Goal: Task Accomplishment & Management: Use online tool/utility

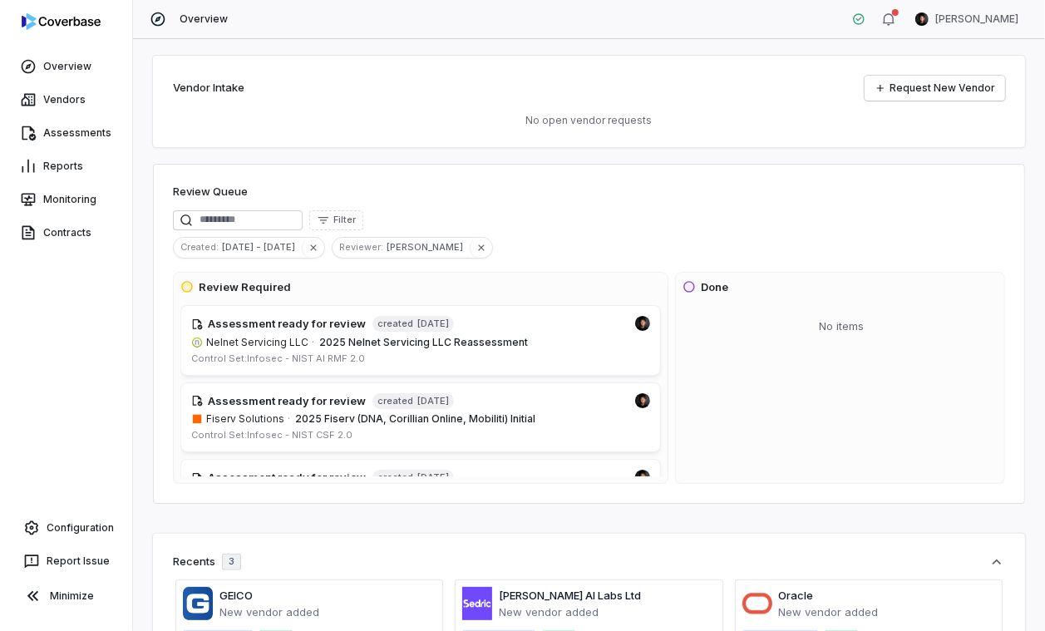
click at [138, 101] on div "Vendor Intake Request New Vendor No open vendor requests Review Queue Filter Cr…" at bounding box center [589, 335] width 912 height 592
click at [91, 136] on link "Assessments" at bounding box center [66, 133] width 126 height 30
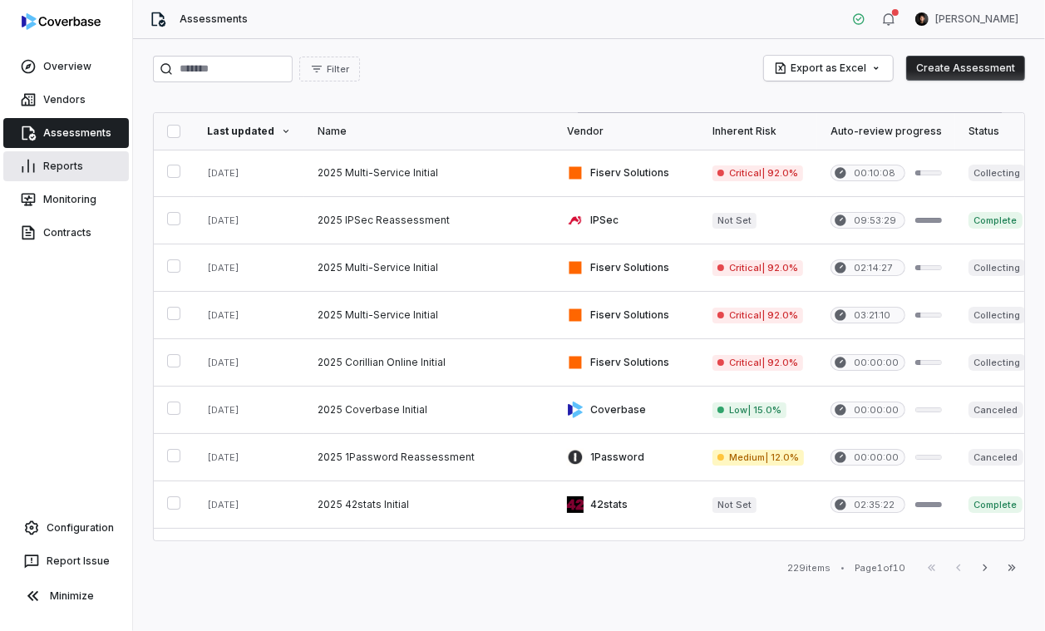
click at [76, 168] on link "Reports" at bounding box center [66, 166] width 126 height 30
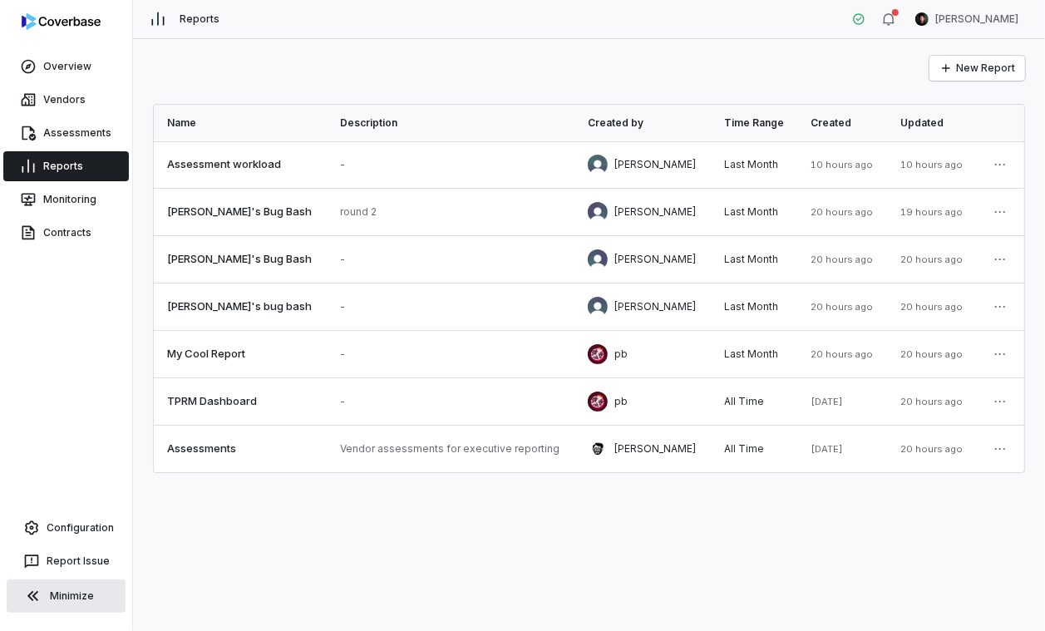
click at [86, 587] on button "Minimize" at bounding box center [66, 596] width 119 height 33
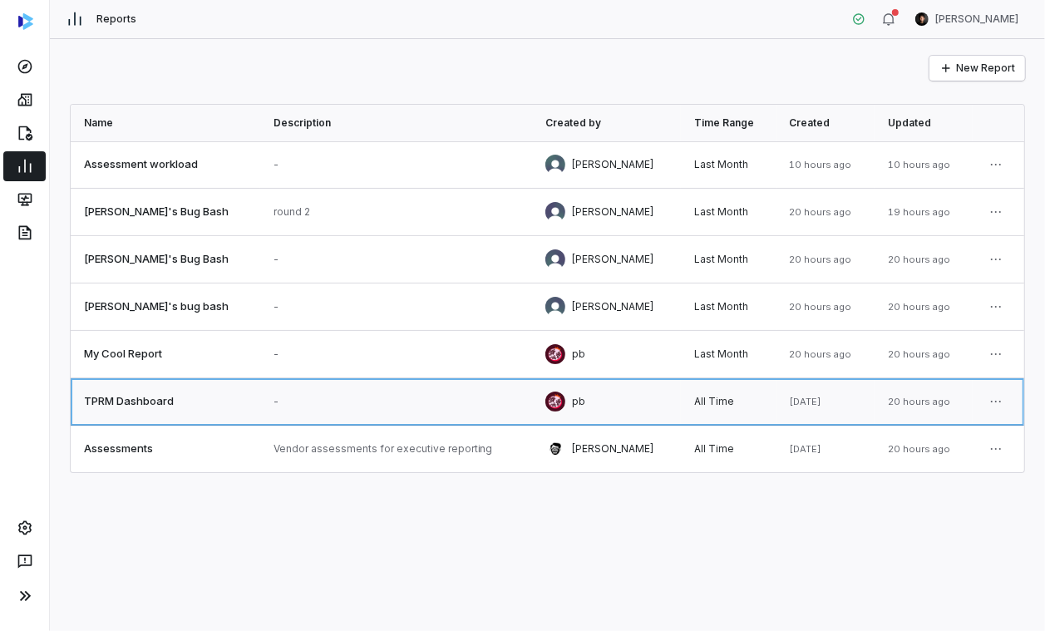
click at [174, 405] on link at bounding box center [166, 401] width 190 height 47
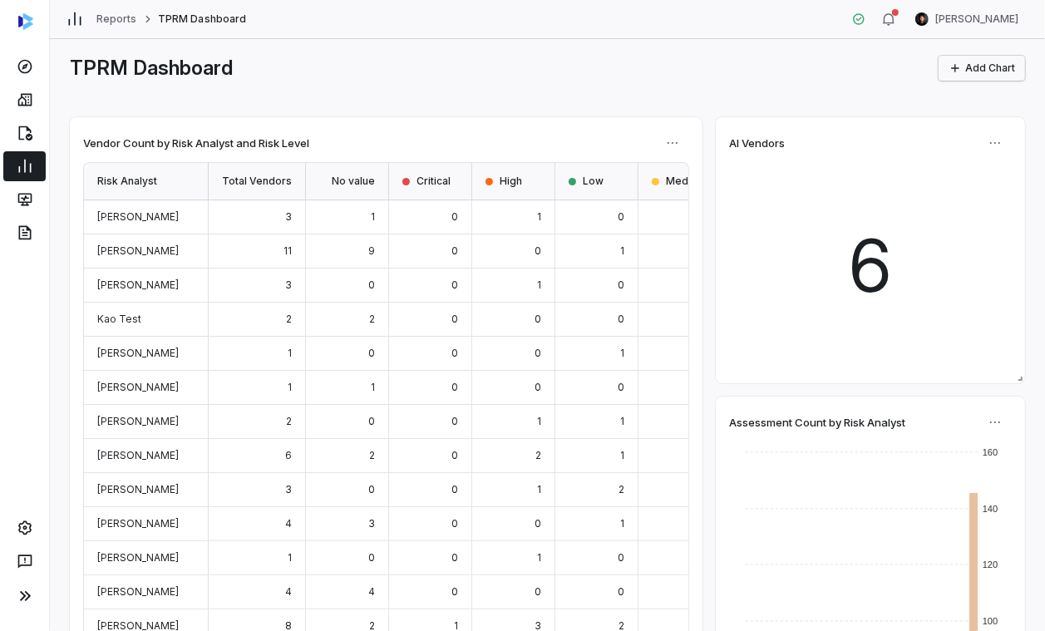
click at [861, 59] on button "Add Chart" at bounding box center [982, 68] width 86 height 25
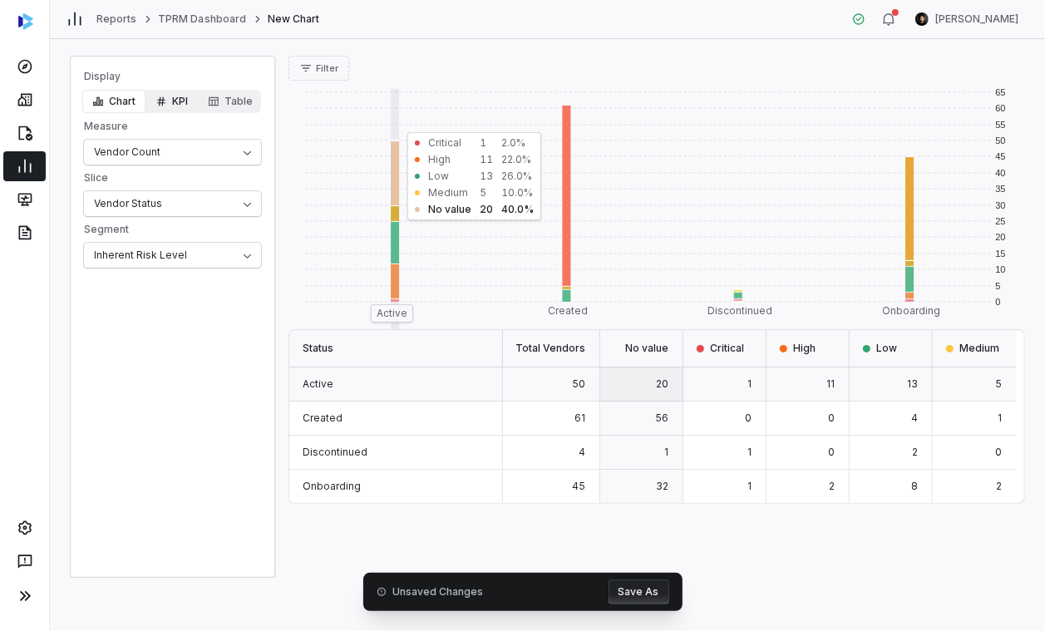
click at [170, 98] on button "KPI" at bounding box center [172, 101] width 52 height 23
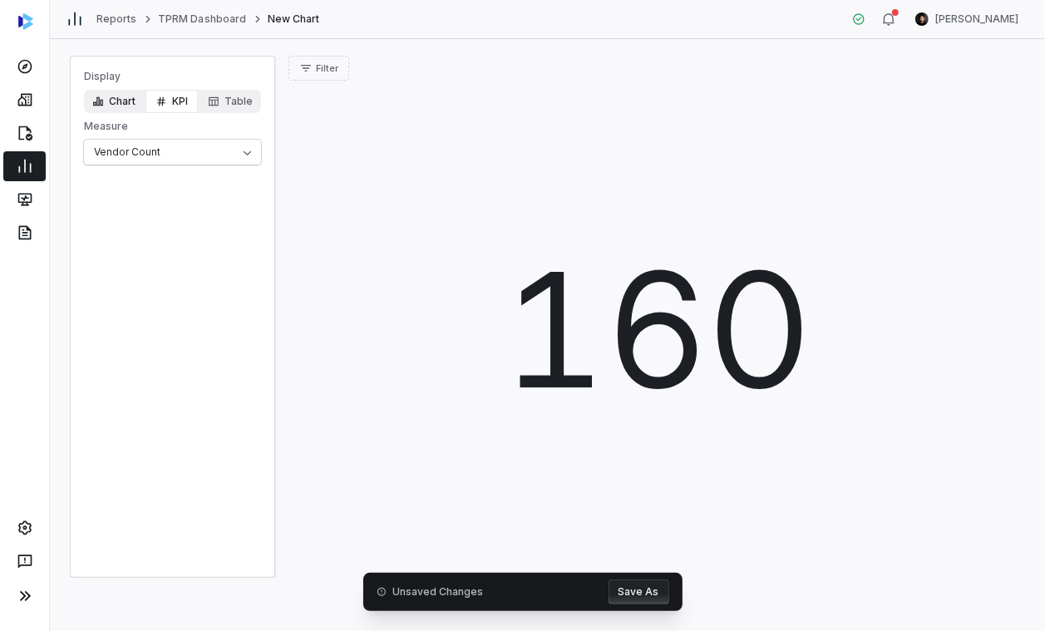
click at [88, 100] on button "Chart" at bounding box center [113, 101] width 63 height 23
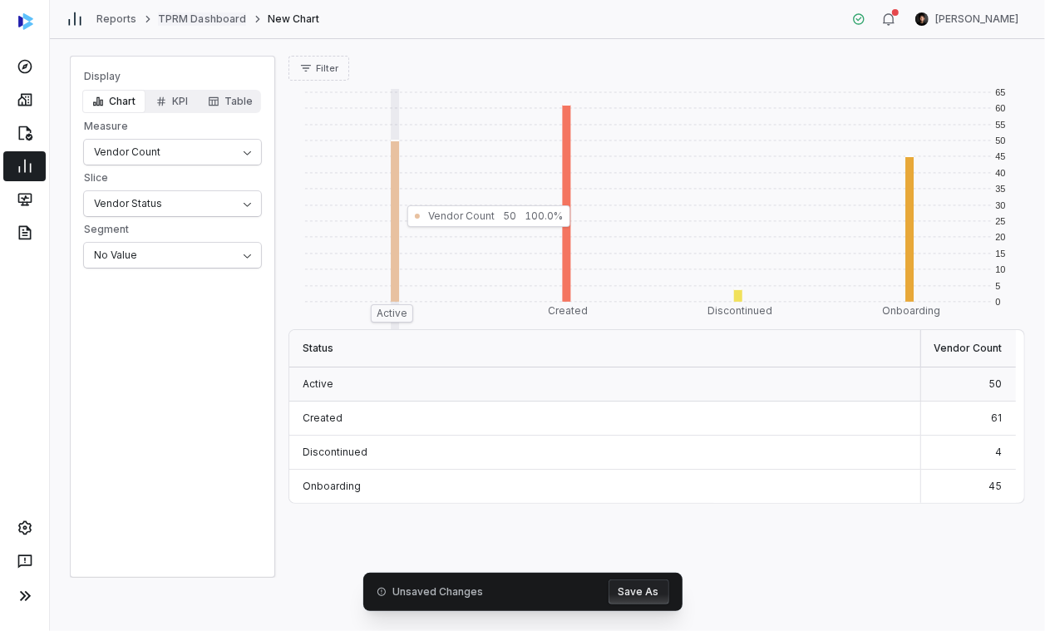
click at [191, 17] on link "TPRM Dashboard" at bounding box center [202, 18] width 88 height 13
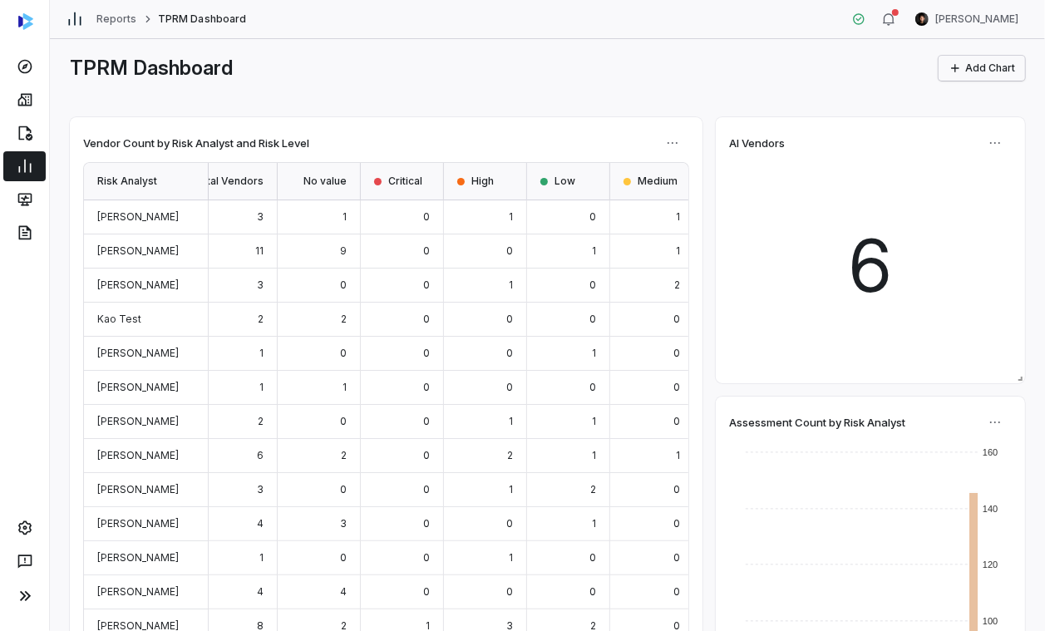
click at [861, 65] on button "Add Chart" at bounding box center [982, 68] width 86 height 25
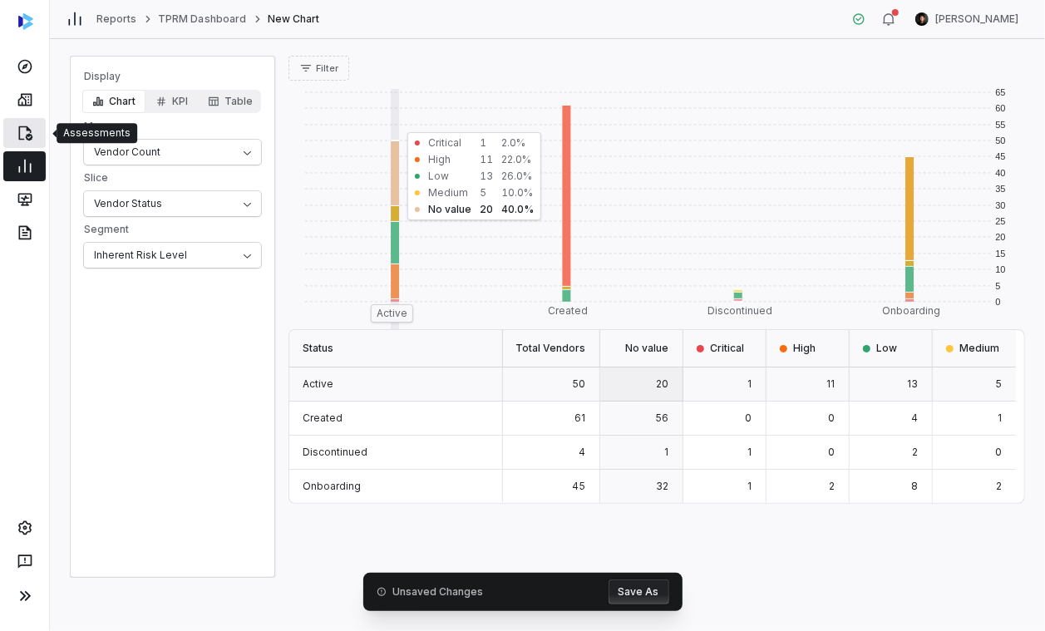
click at [33, 135] on link at bounding box center [24, 133] width 42 height 30
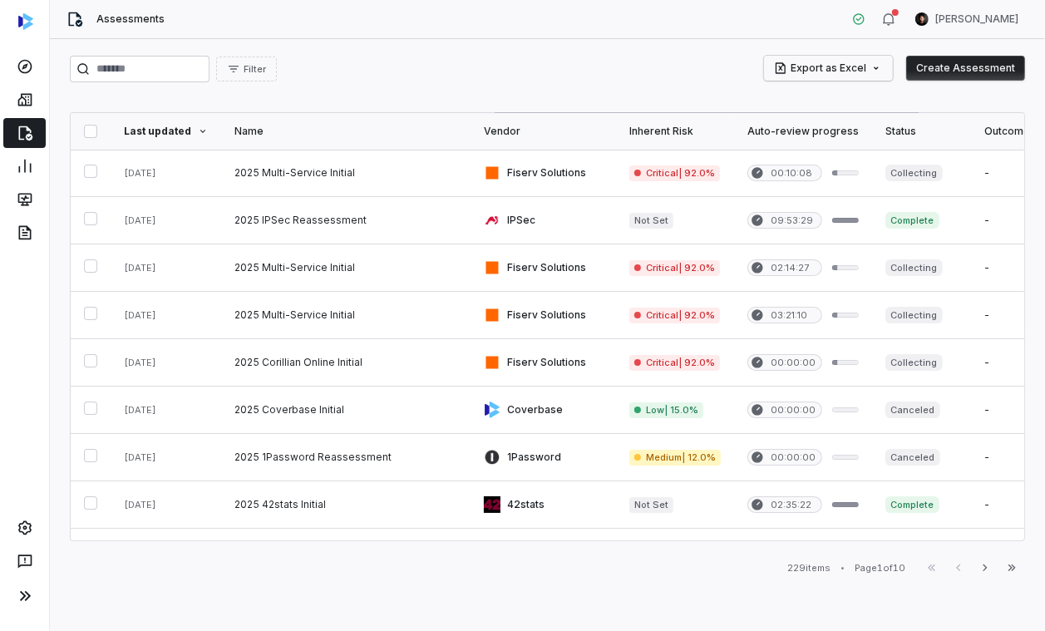
click at [845, 70] on html "Assessments Clarence Chio Filter Export as Excel Create Assessment Last updated…" at bounding box center [522, 315] width 1045 height 631
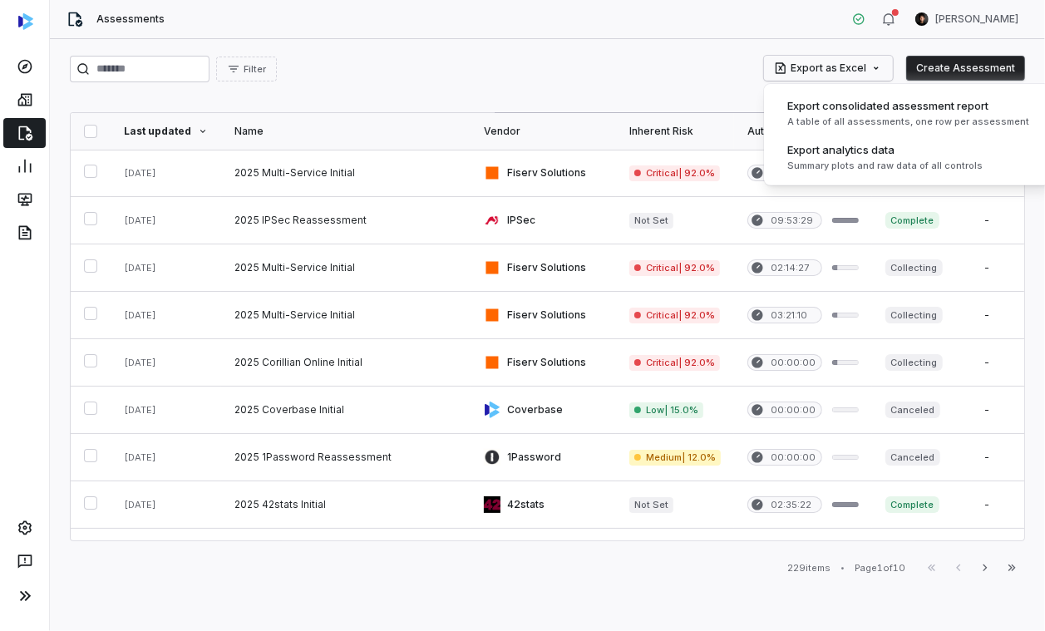
click at [688, 76] on html "Assessments Clarence Chio Filter Export as Excel Create Assessment Last updated…" at bounding box center [522, 315] width 1045 height 631
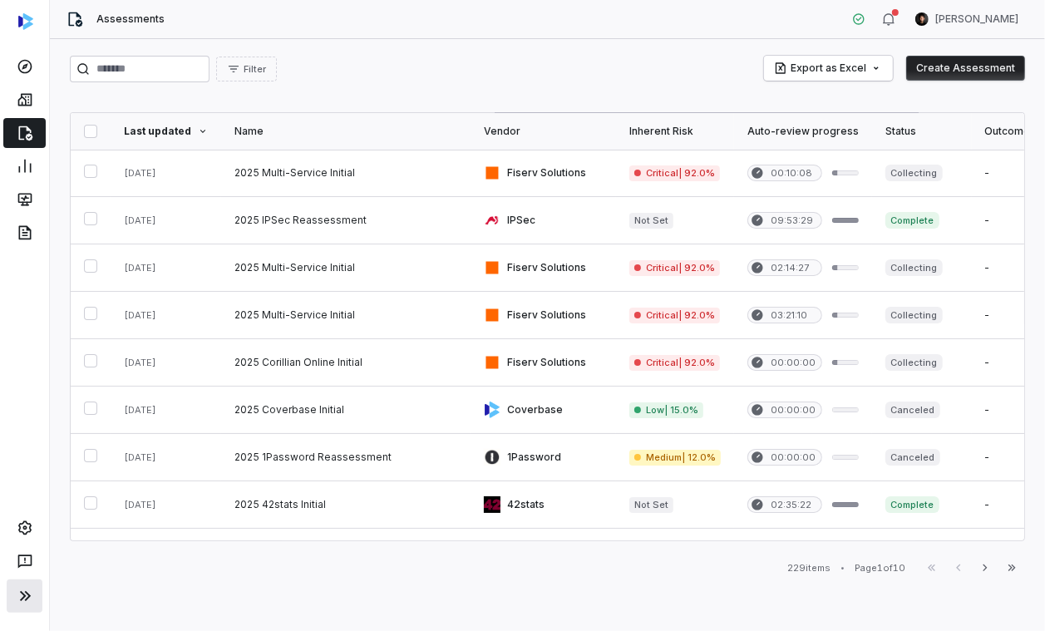
click at [21, 596] on icon at bounding box center [25, 596] width 20 height 20
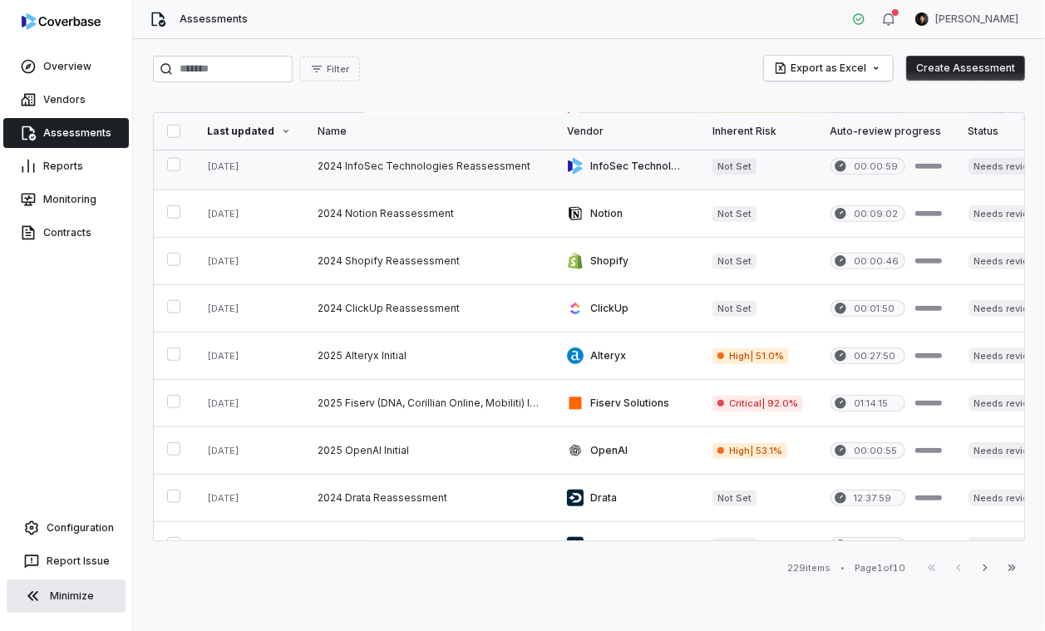
scroll to position [771, 0]
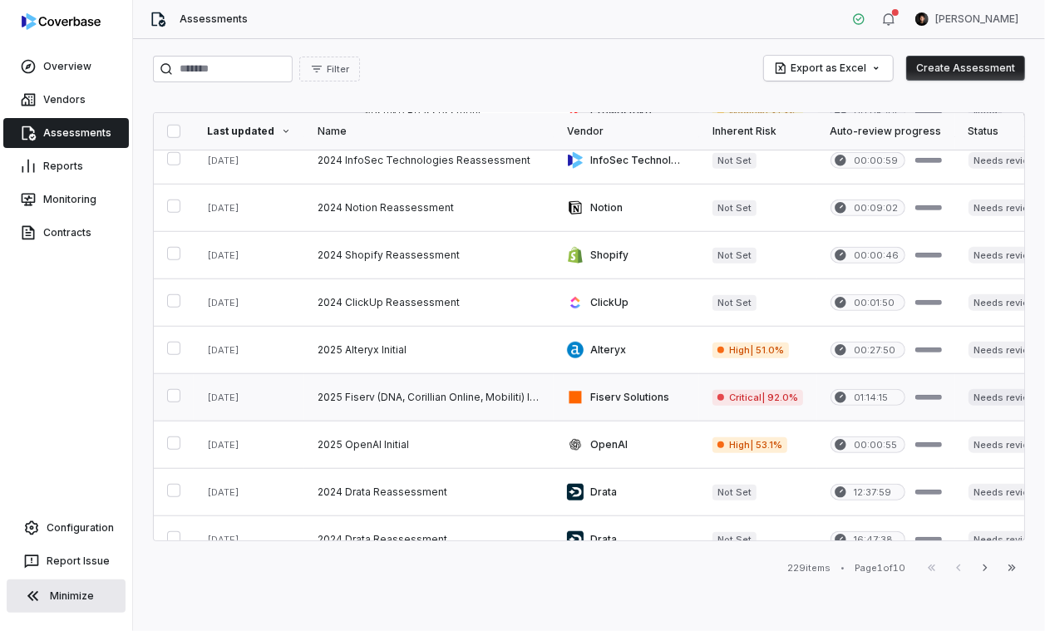
click at [447, 403] on link at bounding box center [428, 397] width 249 height 47
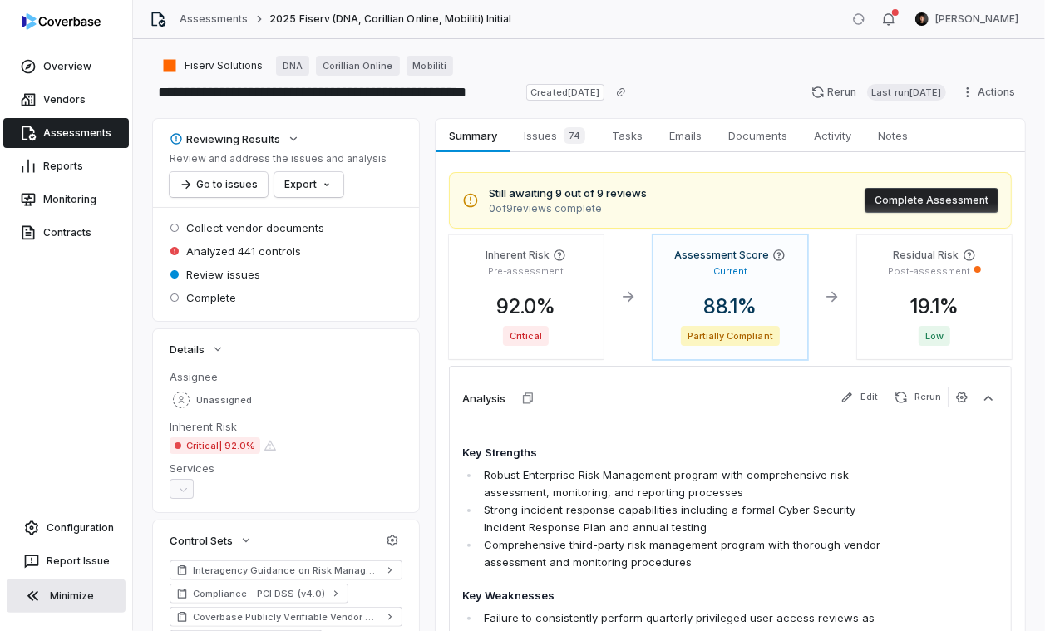
click at [70, 604] on button "Minimize" at bounding box center [66, 596] width 119 height 33
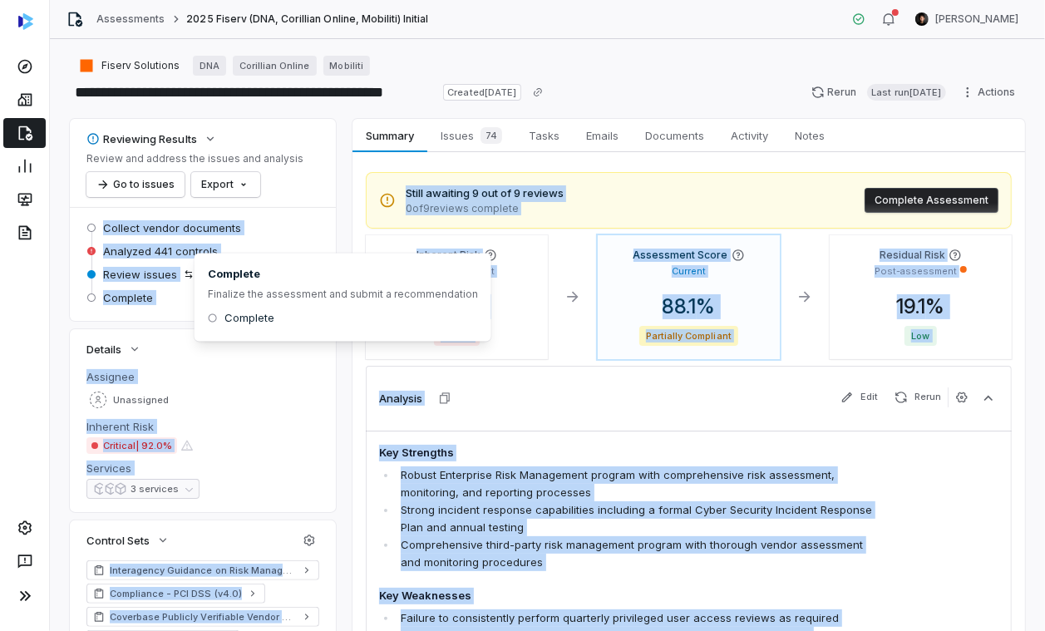
drag, startPoint x: 101, startPoint y: 225, endPoint x: 197, endPoint y: 296, distance: 119.6
click at [197, 296] on body "**********" at bounding box center [522, 315] width 1045 height 631
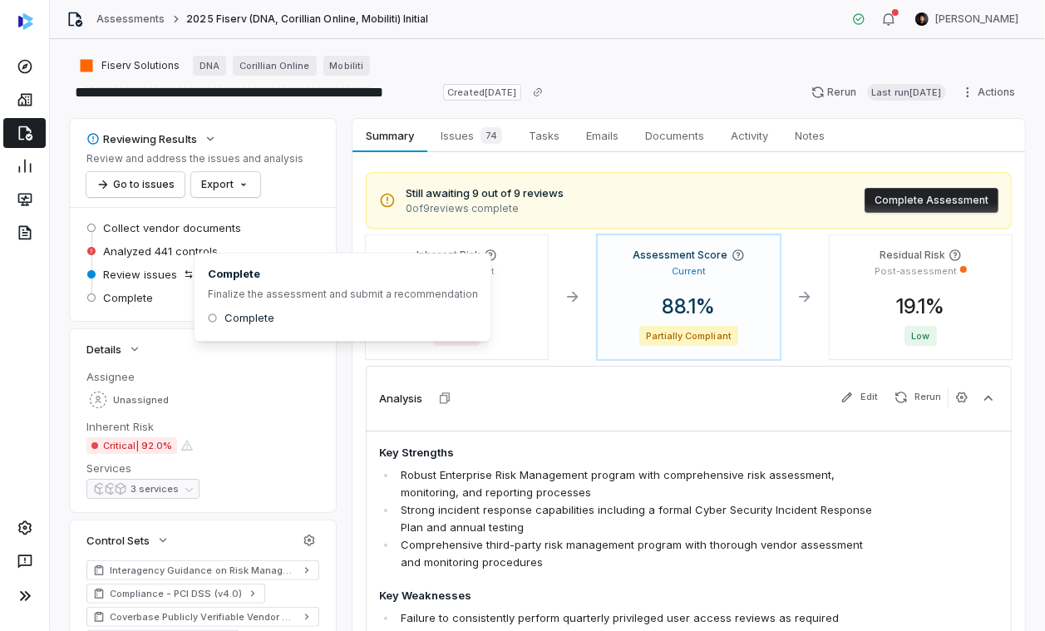
drag, startPoint x: 190, startPoint y: 298, endPoint x: 169, endPoint y: 300, distance: 20.9
click at [184, 299] on div "Complete" at bounding box center [202, 298] width 233 height 20
click at [152, 299] on div "Complete" at bounding box center [202, 298] width 233 height 20
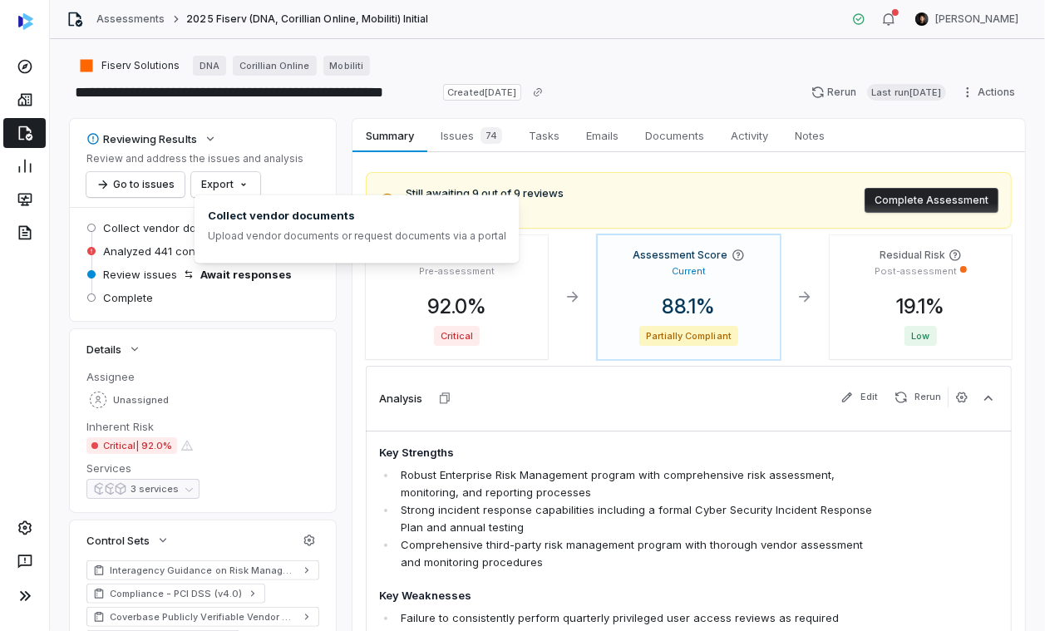
click at [108, 230] on span "Collect vendor documents" at bounding box center [172, 227] width 138 height 15
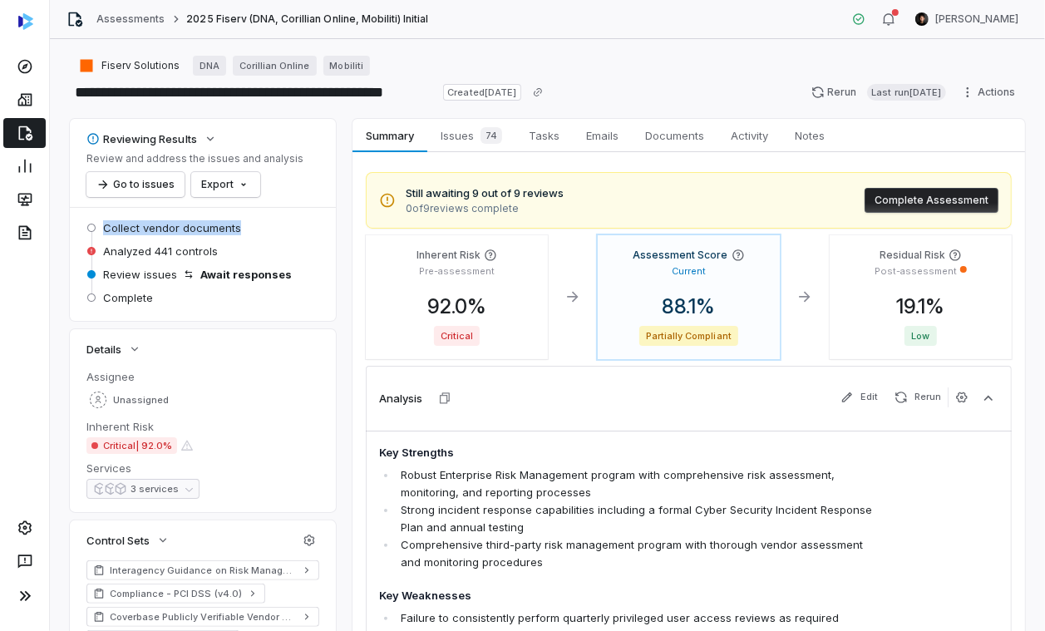
drag, startPoint x: 105, startPoint y: 228, endPoint x: 251, endPoint y: 221, distance: 146.5
click at [251, 221] on div "Collect vendor documents" at bounding box center [202, 228] width 233 height 20
drag, startPoint x: 104, startPoint y: 254, endPoint x: 217, endPoint y: 248, distance: 113.2
click at [217, 248] on div "Analyzed 441 controls" at bounding box center [202, 251] width 233 height 20
drag, startPoint x: 102, startPoint y: 276, endPoint x: 304, endPoint y: 269, distance: 202.2
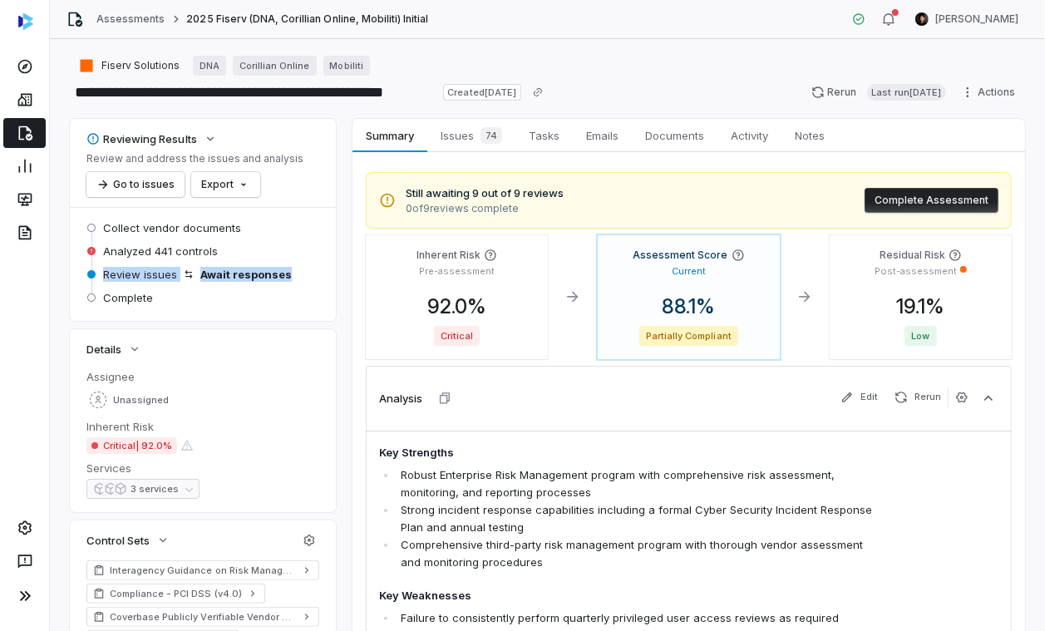
click at [304, 269] on div "Review issues Await responses" at bounding box center [202, 274] width 233 height 20
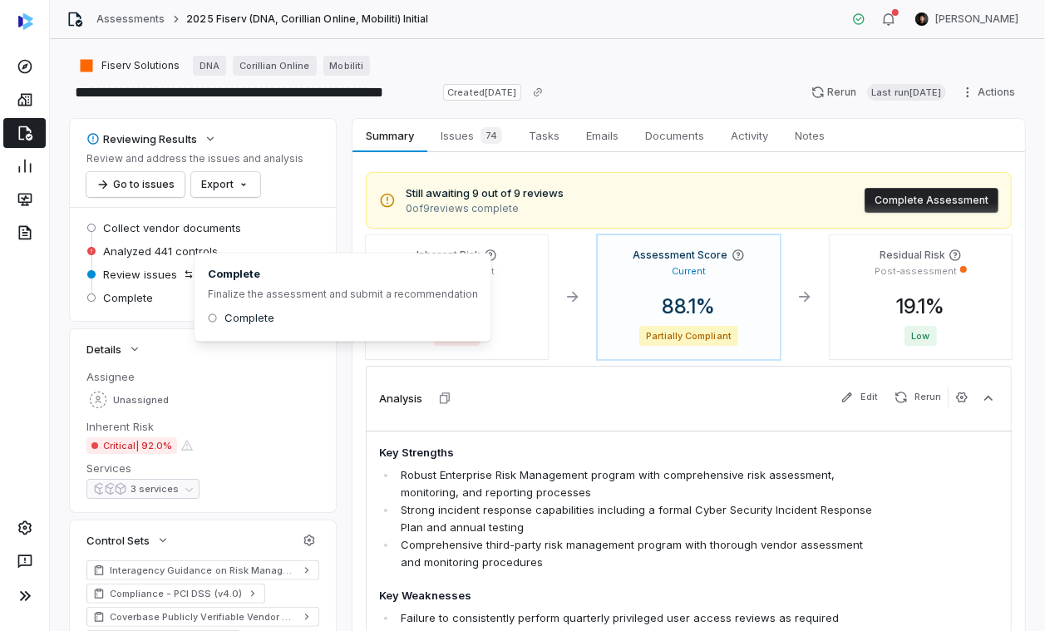
click at [202, 305] on div "Complete Finalize the assessment and submit a recommendation Complete" at bounding box center [343, 298] width 297 height 88
click at [161, 306] on div "Complete" at bounding box center [202, 298] width 233 height 20
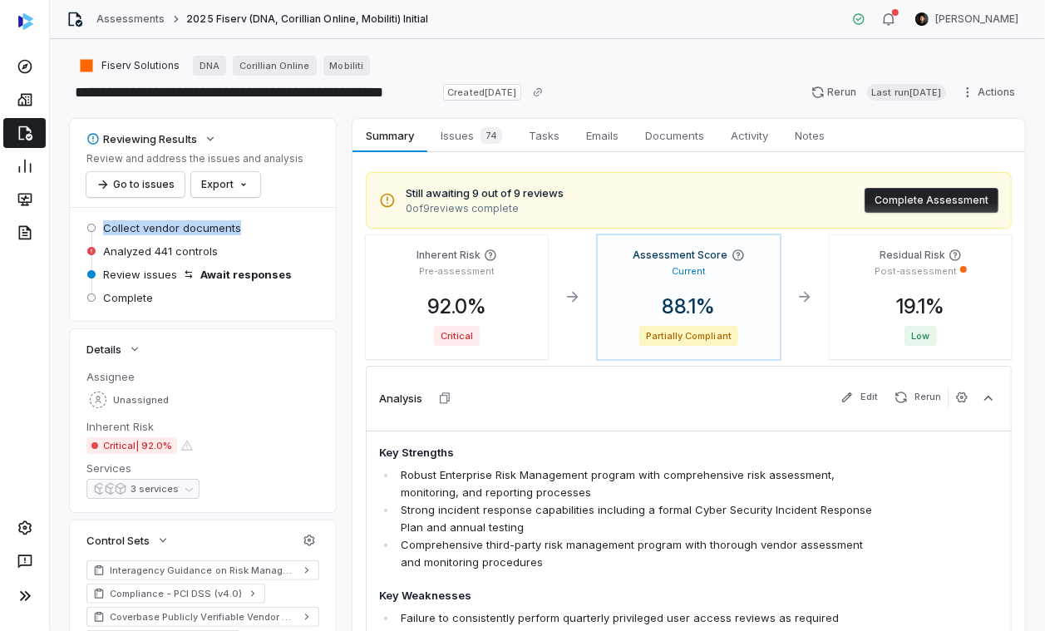
drag, startPoint x: 101, startPoint y: 227, endPoint x: 253, endPoint y: 224, distance: 152.2
click at [253, 224] on div "Collect vendor documents" at bounding box center [202, 228] width 233 height 20
drag, startPoint x: 104, startPoint y: 277, endPoint x: 302, endPoint y: 268, distance: 198.1
click at [302, 268] on div "Review issues Await responses" at bounding box center [202, 274] width 233 height 20
click at [147, 341] on div "Details" at bounding box center [202, 349] width 233 height 20
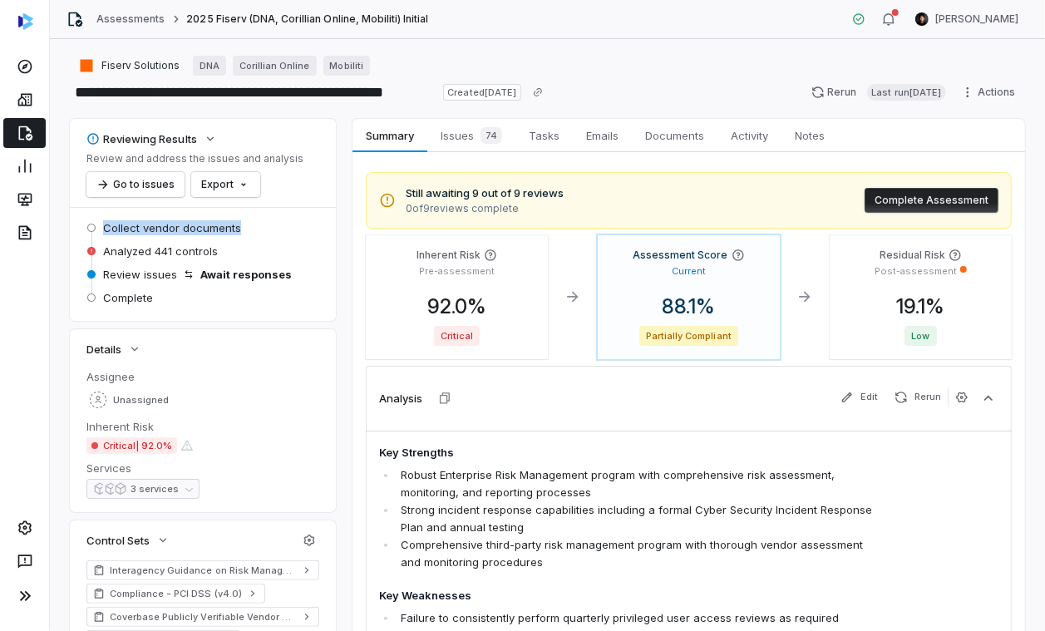
drag, startPoint x: 104, startPoint y: 229, endPoint x: 239, endPoint y: 224, distance: 135.6
click at [239, 224] on div "Collect vendor documents" at bounding box center [202, 228] width 233 height 20
click at [861, 23] on icon "button" at bounding box center [888, 18] width 13 height 13
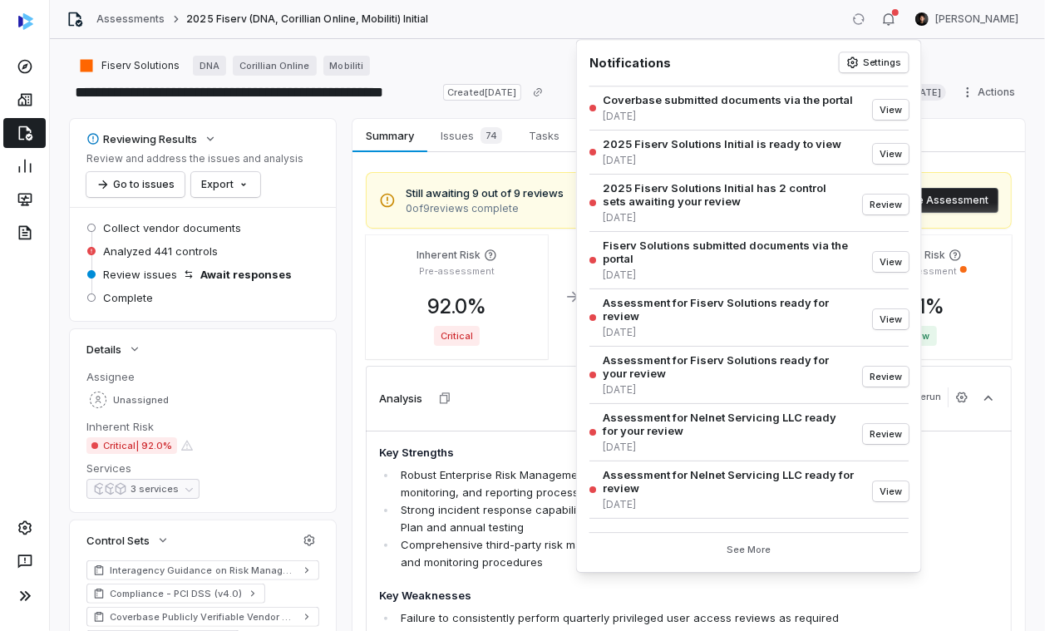
click at [561, 62] on div "Fiserv Solutions DNA Corillian Online Mobiliti" at bounding box center [547, 66] width 955 height 20
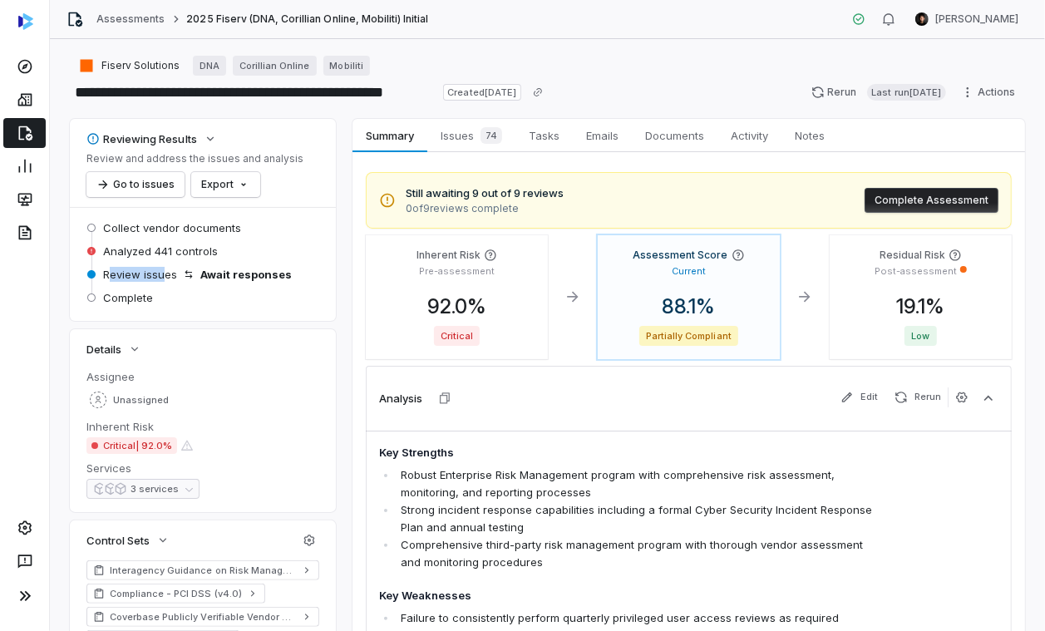
drag, startPoint x: 106, startPoint y: 272, endPoint x: 160, endPoint y: 273, distance: 54.1
click at [160, 273] on span "Review issues" at bounding box center [140, 274] width 74 height 15
click at [461, 134] on span "Issues 74" at bounding box center [471, 135] width 75 height 23
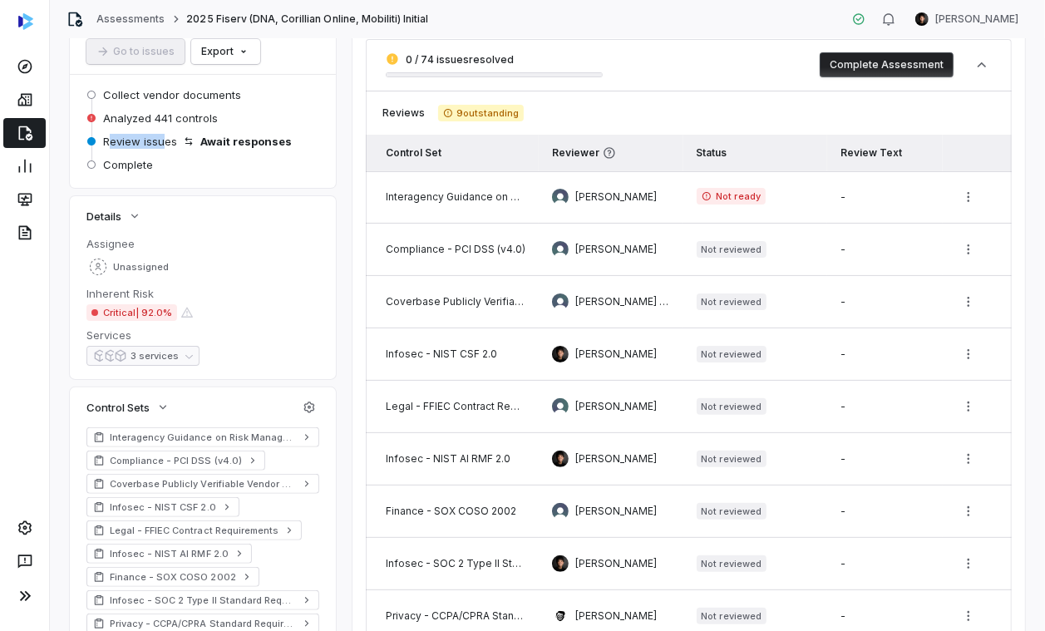
scroll to position [144, 0]
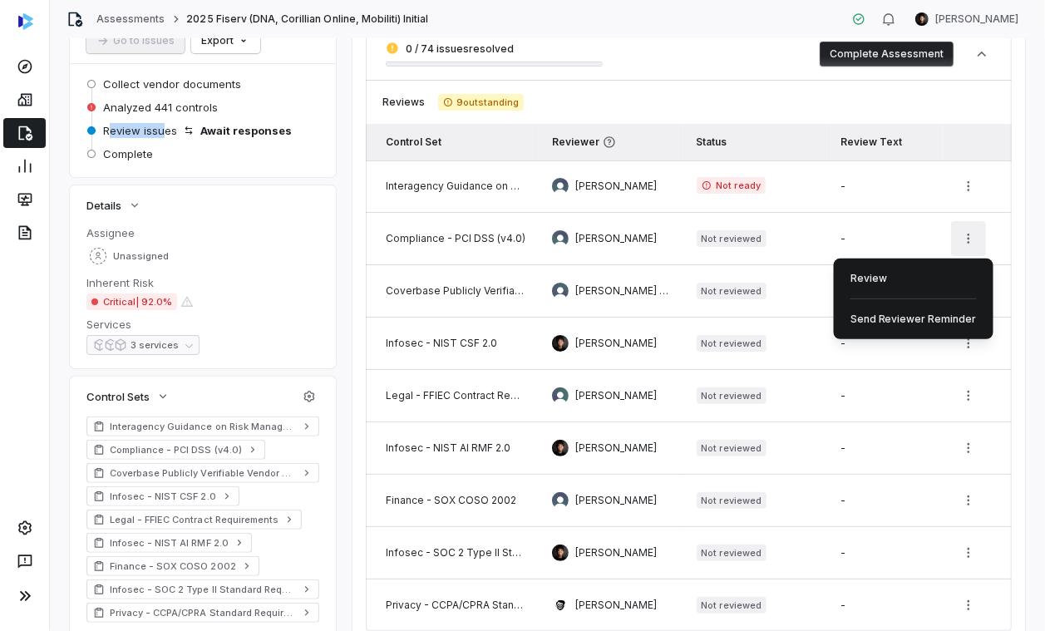
click at [861, 238] on html "**********" at bounding box center [522, 315] width 1045 height 631
click at [861, 284] on div "Review" at bounding box center [914, 278] width 146 height 27
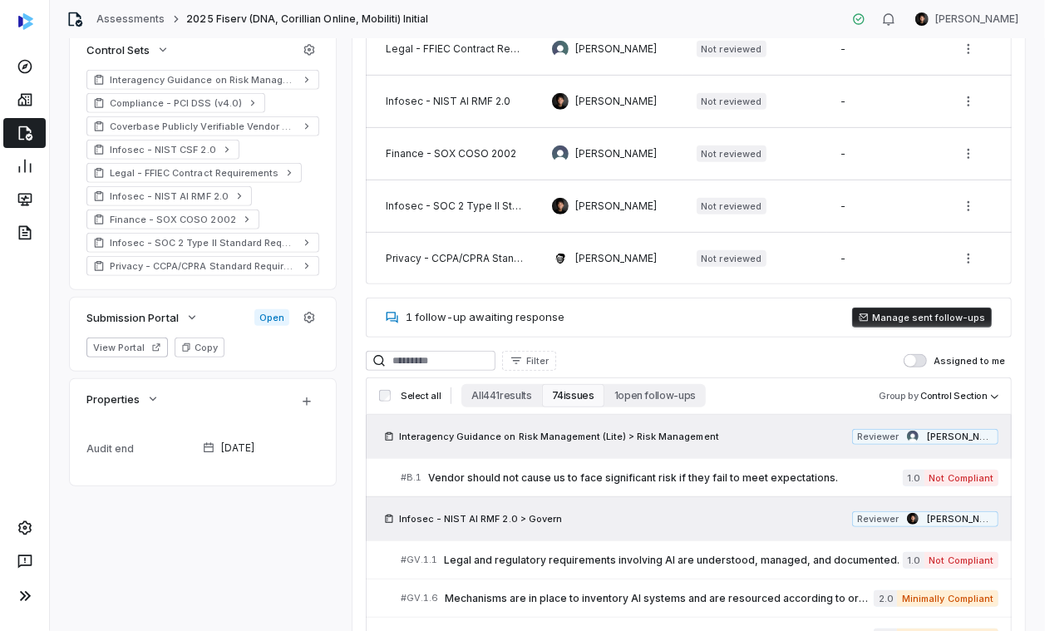
scroll to position [515, 0]
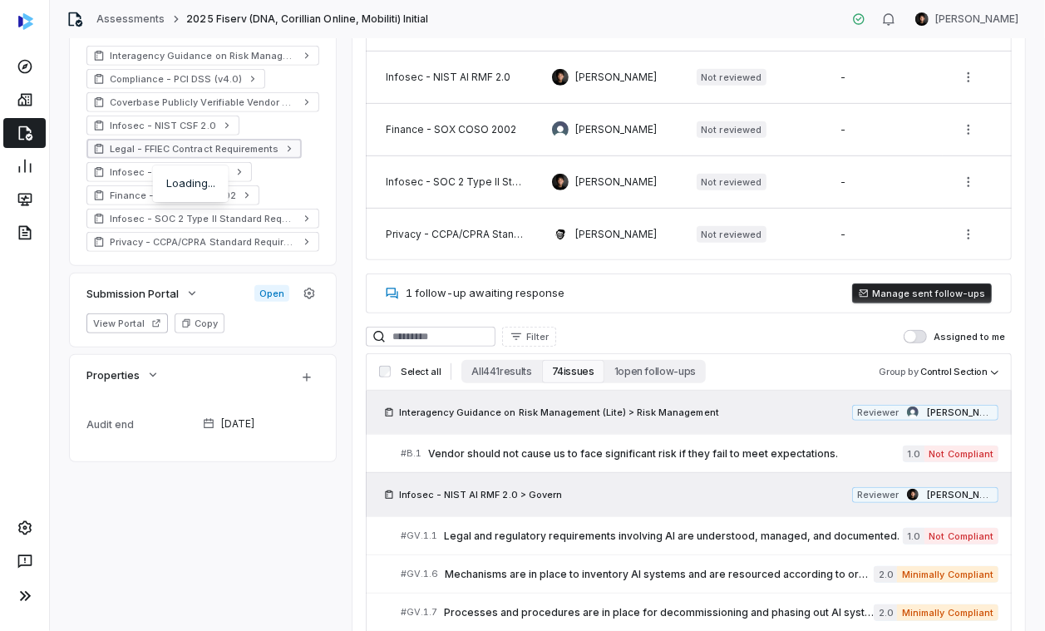
click at [239, 153] on span "Legal - FFIEC Contract Requirements" at bounding box center [194, 148] width 169 height 13
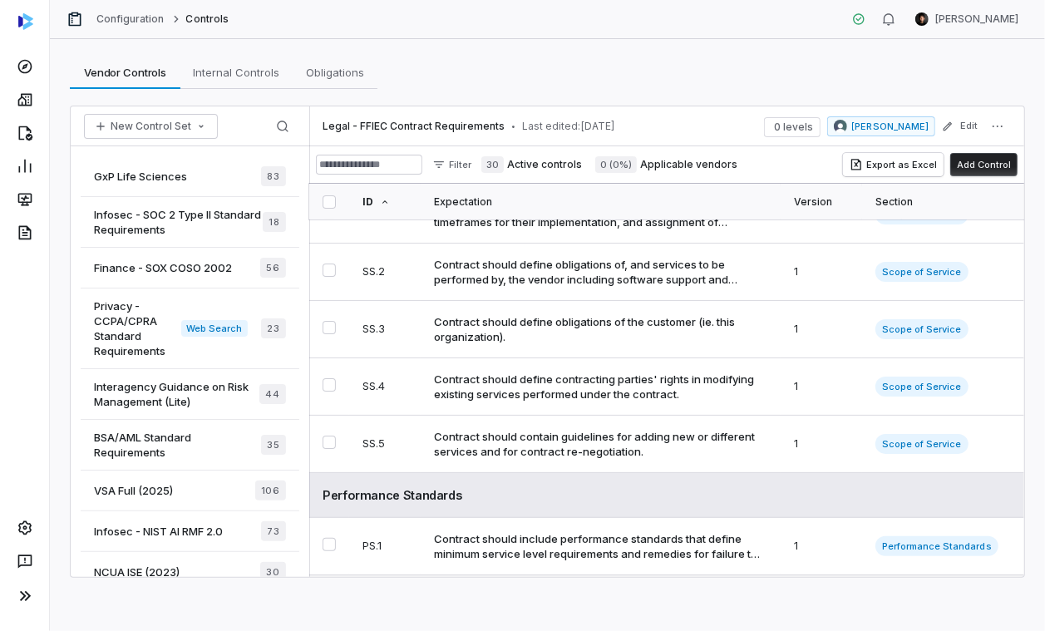
scroll to position [83, 0]
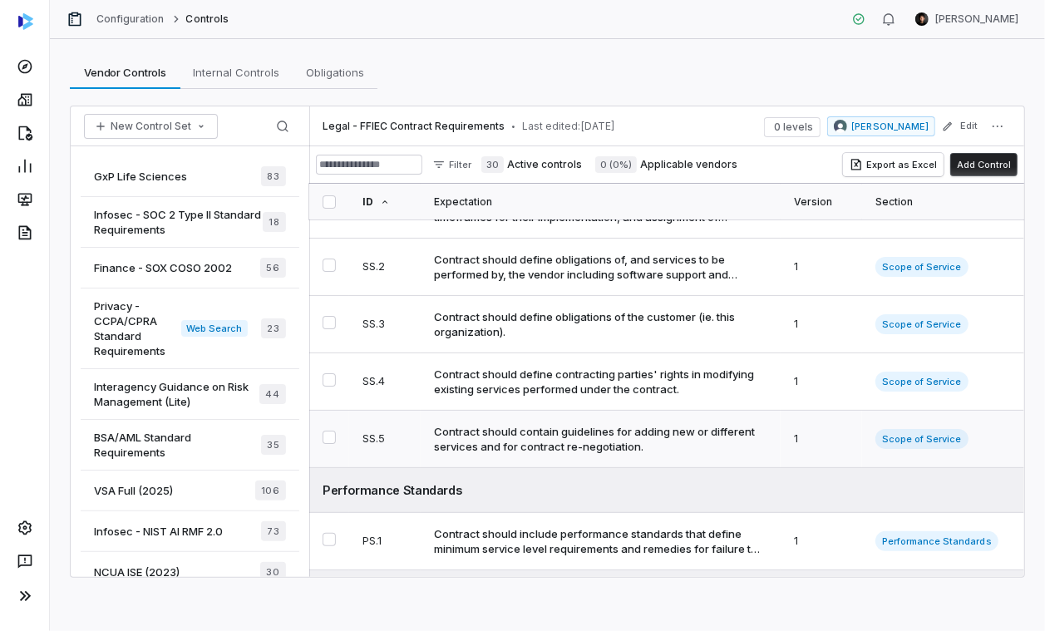
click at [544, 433] on div "Contract should contain guidelines for adding new or different services and for…" at bounding box center [597, 439] width 327 height 30
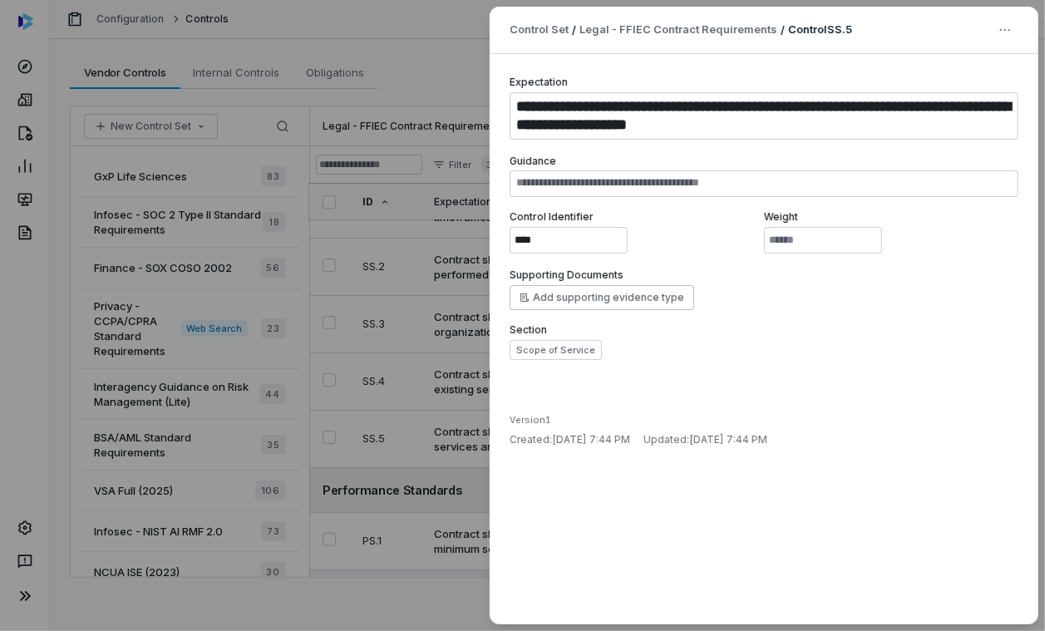
click at [436, 370] on div "**********" at bounding box center [522, 315] width 1045 height 631
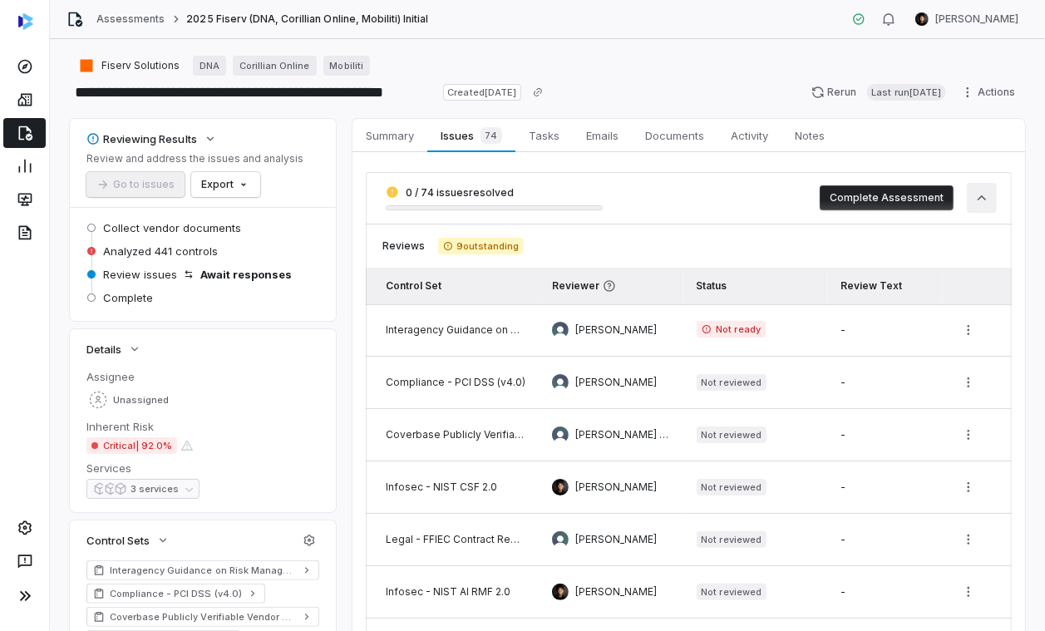
click at [861, 200] on button "button" at bounding box center [982, 198] width 30 height 30
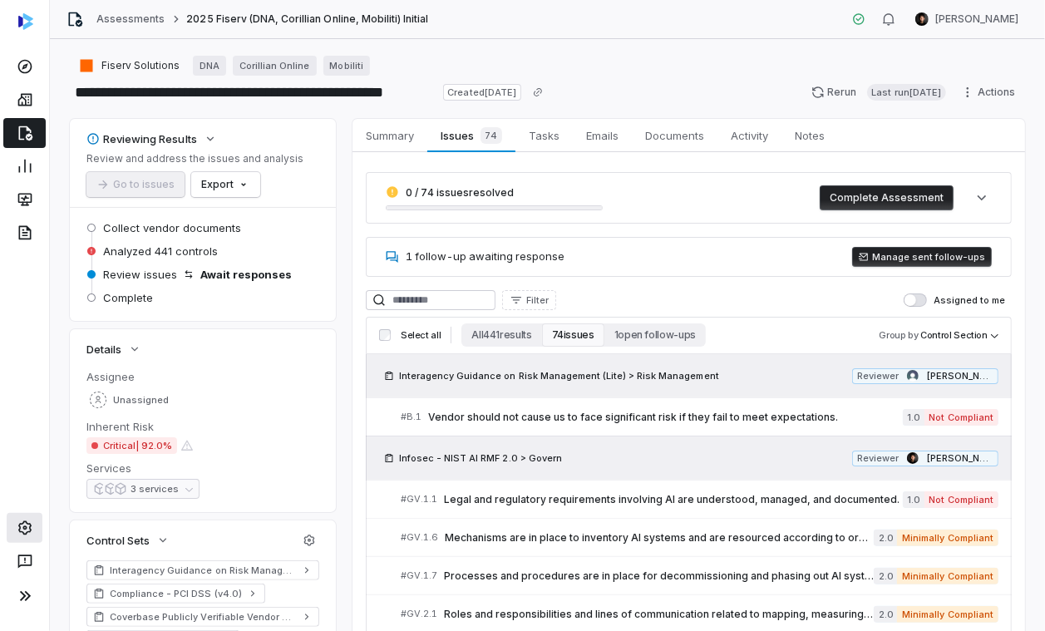
click at [26, 527] on icon at bounding box center [23, 528] width 13 height 14
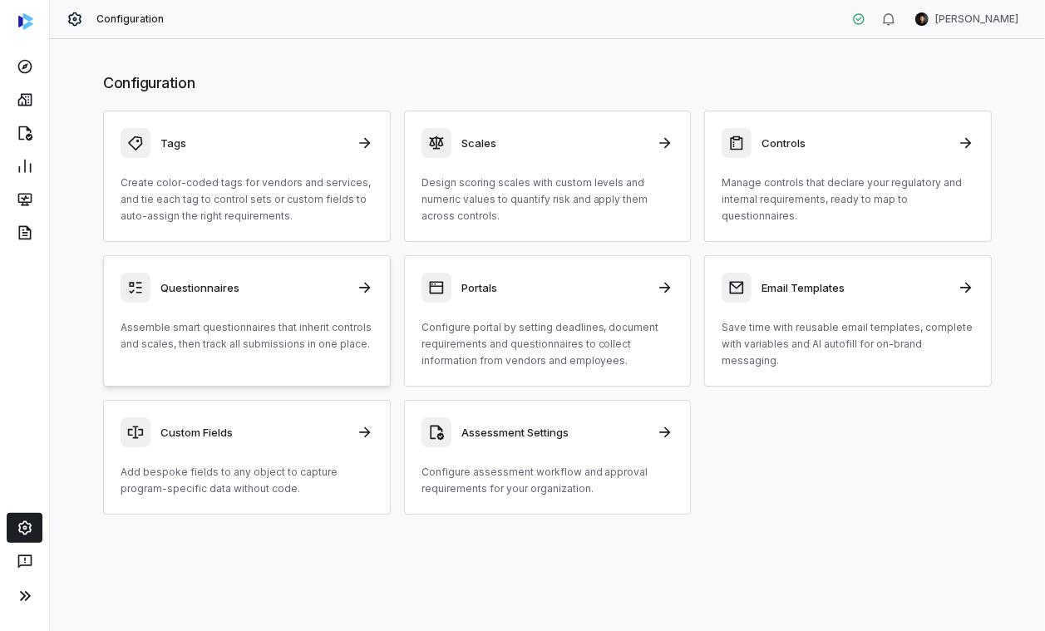
click at [256, 324] on p "Assemble smart questionnaires that inherit controls and scales, then track all …" at bounding box center [247, 335] width 253 height 33
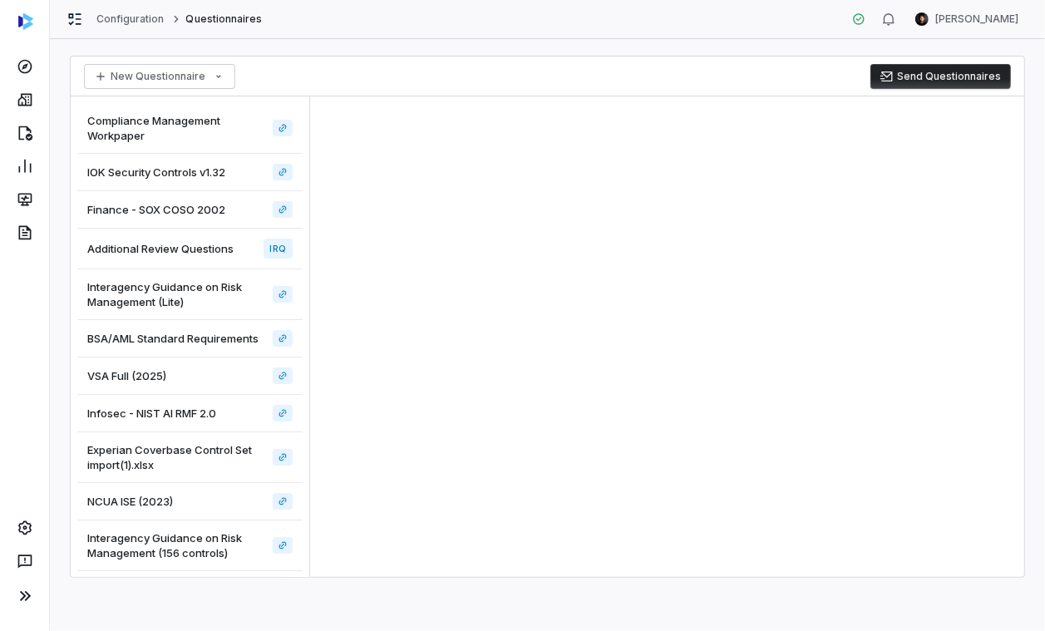
scroll to position [126, 0]
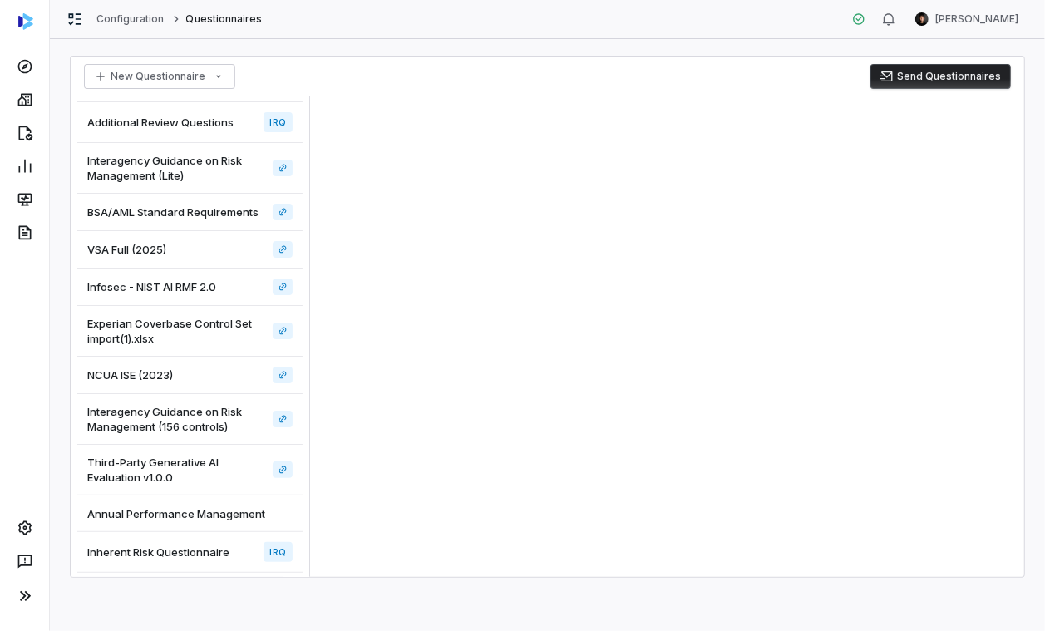
click at [220, 553] on span "Inherent Risk Questionnaire" at bounding box center [158, 552] width 142 height 15
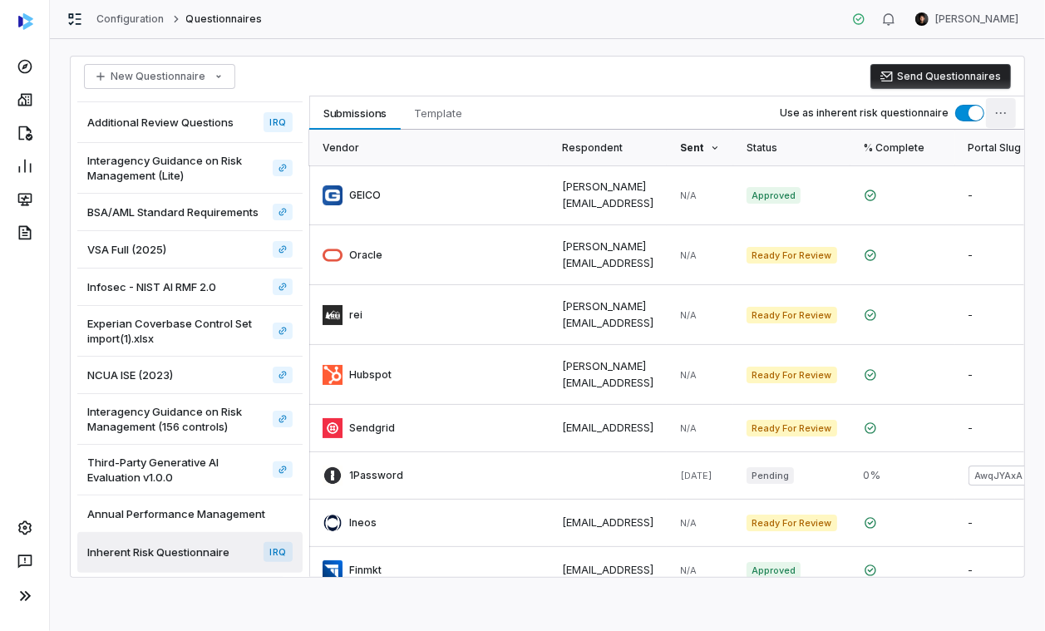
click at [861, 106] on html "Configuration Questionnaires Clarence Chio New Questionnaire Send Questionnaire…" at bounding box center [522, 315] width 1045 height 631
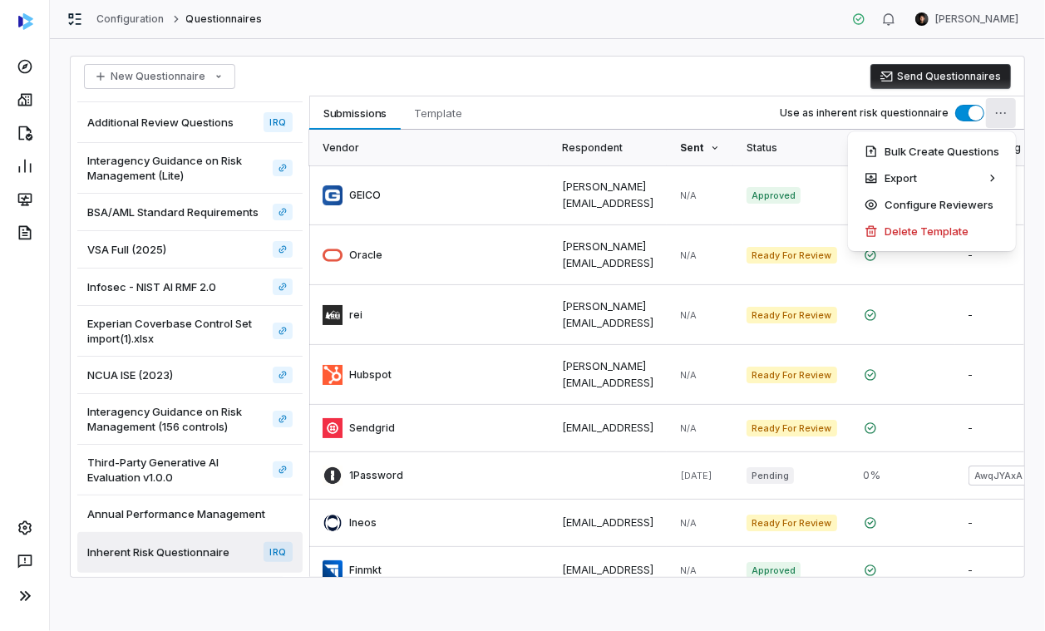
click at [677, 74] on html "Configuration Questionnaires Clarence Chio New Questionnaire Send Questionnaire…" at bounding box center [522, 315] width 1045 height 631
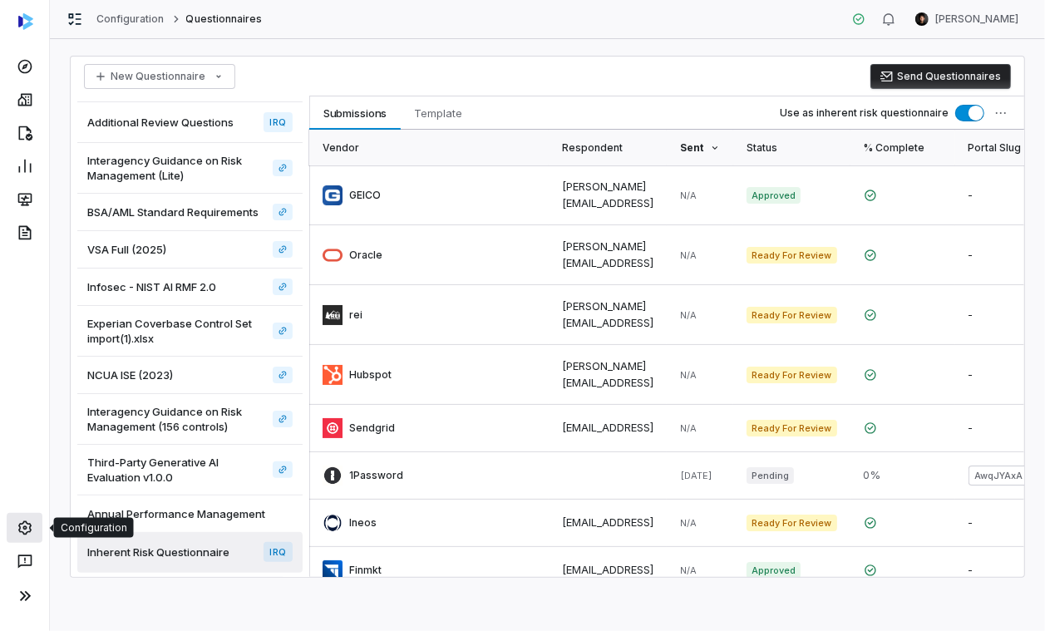
click at [17, 530] on icon at bounding box center [25, 528] width 17 height 17
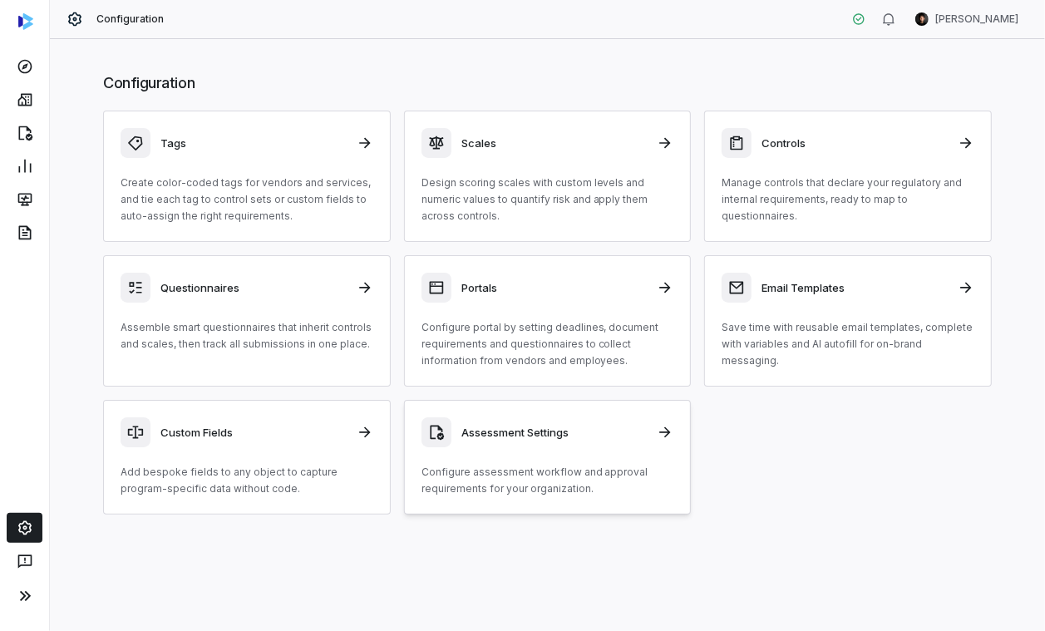
click at [531, 452] on div "Assessment Settings Configure assessment workflow and approval requirements for…" at bounding box center [548, 457] width 253 height 80
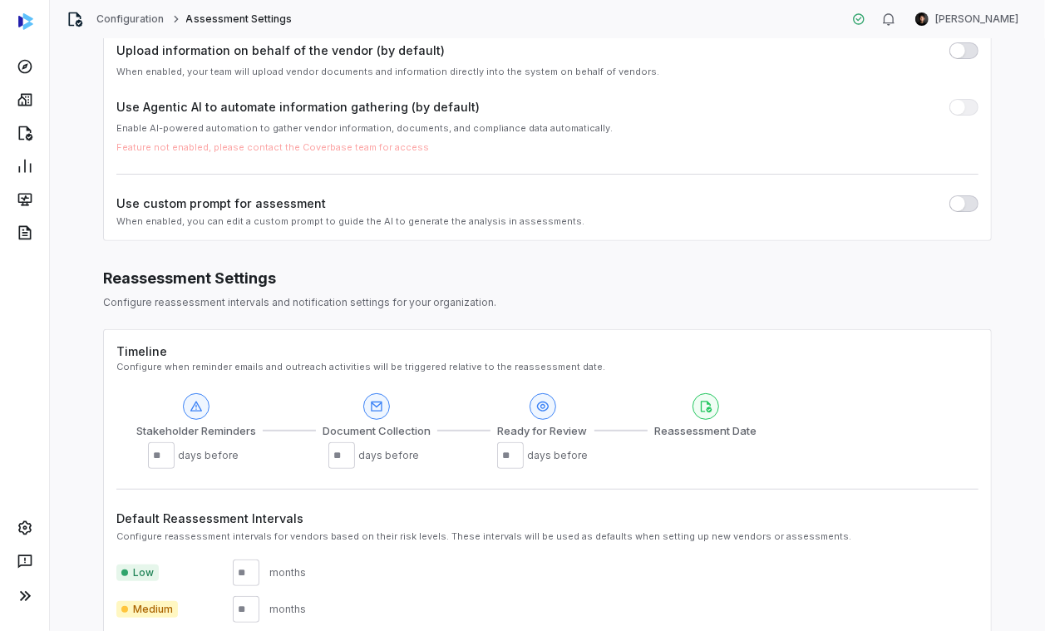
scroll to position [407, 0]
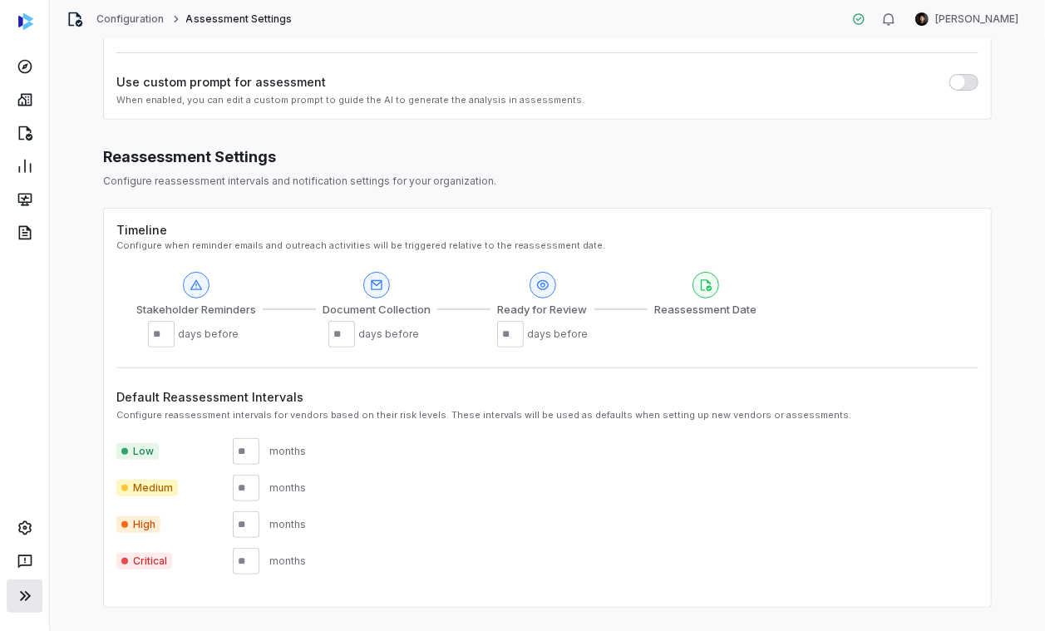
click at [22, 596] on icon at bounding box center [25, 596] width 20 height 20
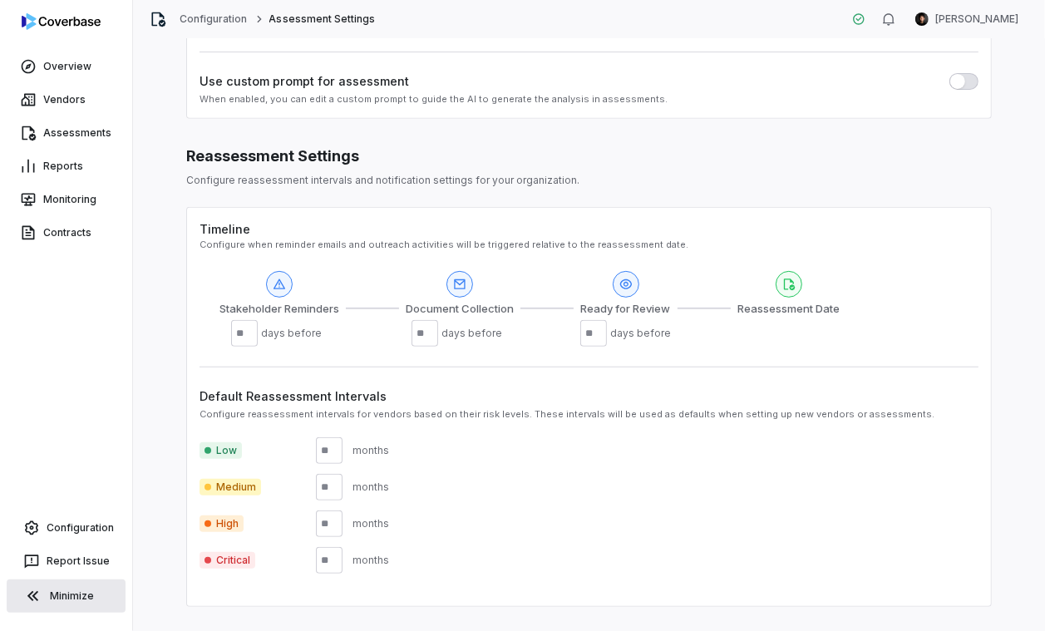
click at [53, 503] on div "Overview Vendors Assessments Reports Monitoring Contracts Configuration Report …" at bounding box center [66, 315] width 132 height 631
click at [52, 527] on link "Configuration" at bounding box center [66, 528] width 119 height 30
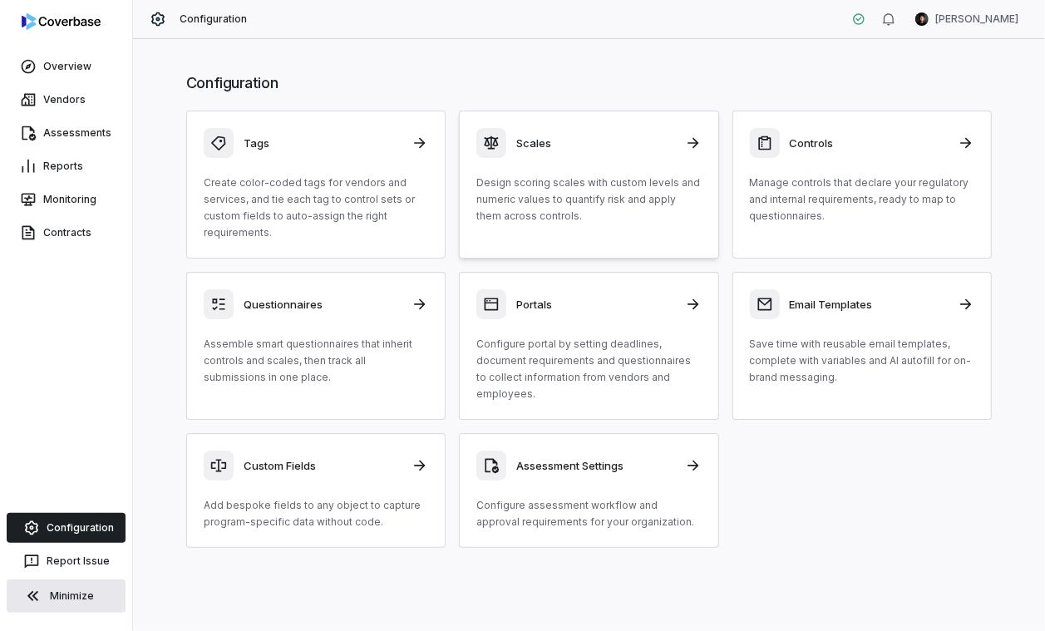
click at [504, 160] on div "Scales Design scoring scales with custom levels and numeric values to quantify …" at bounding box center [588, 176] width 224 height 96
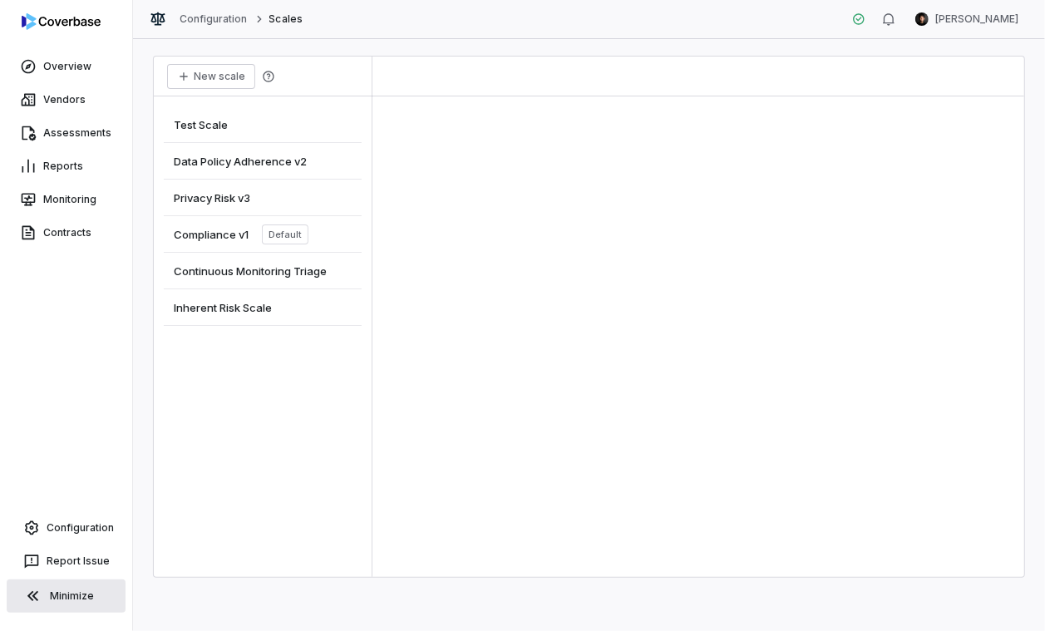
click at [232, 240] on span "Compliance v1" at bounding box center [211, 234] width 75 height 15
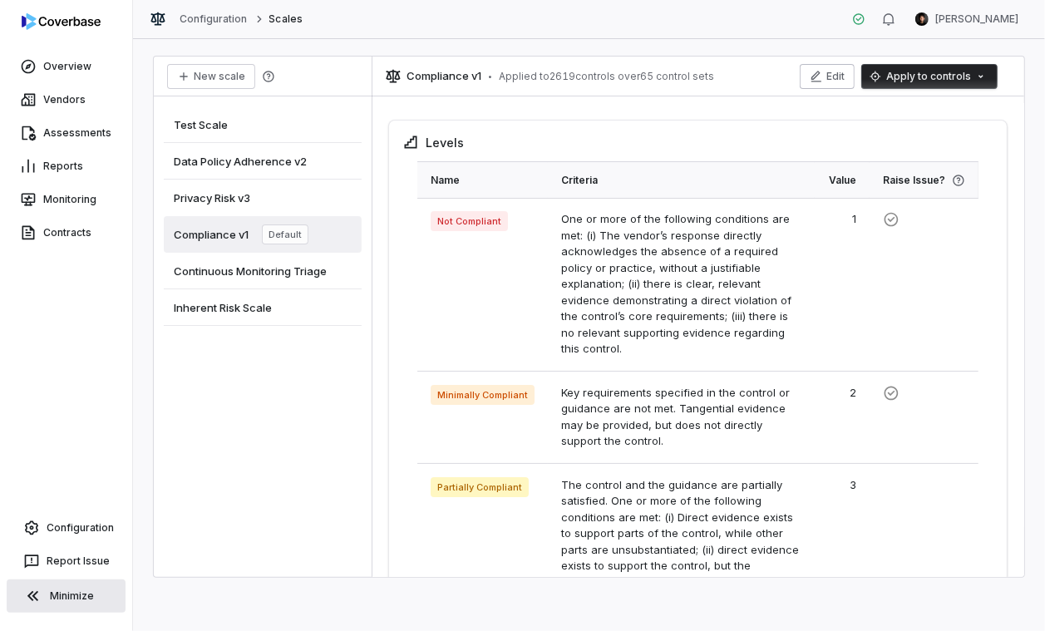
click at [823, 76] on icon "button" at bounding box center [816, 76] width 13 height 13
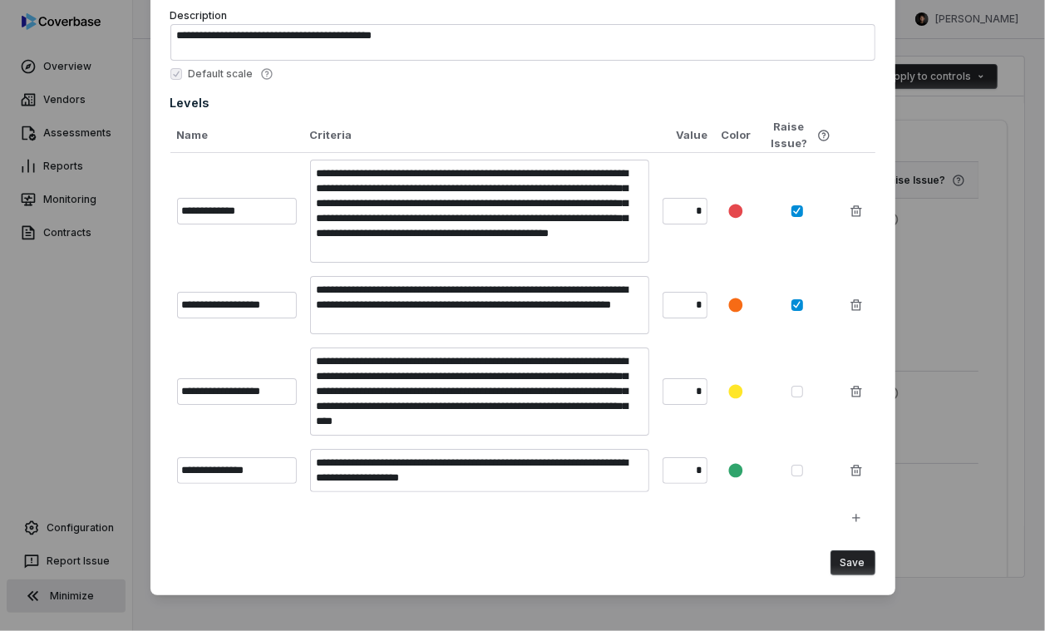
scroll to position [108, 0]
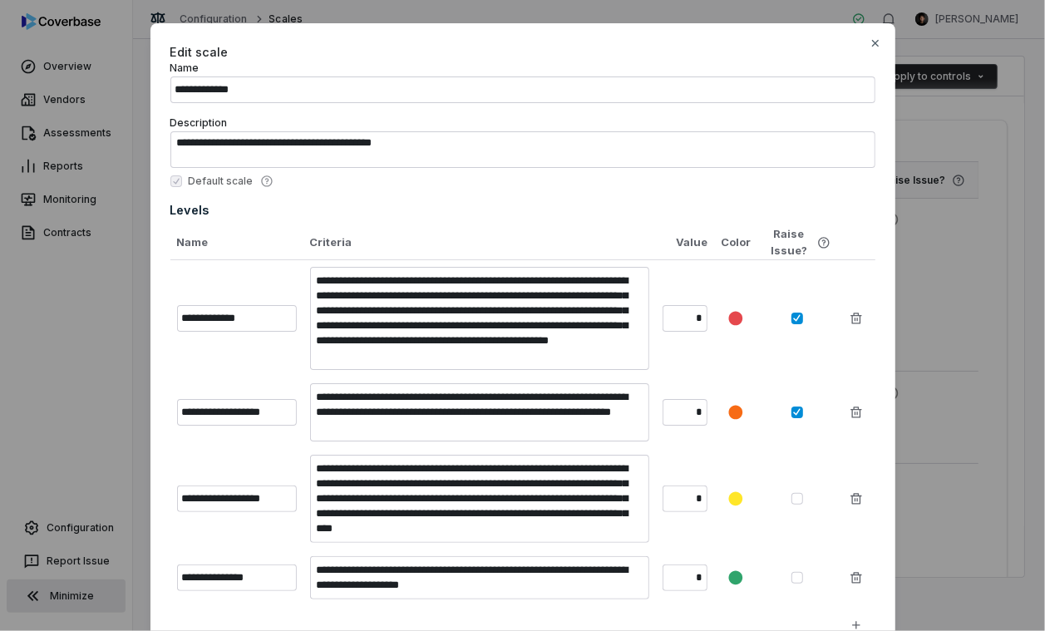
click at [574, 185] on div "Default scale" at bounding box center [522, 181] width 705 height 13
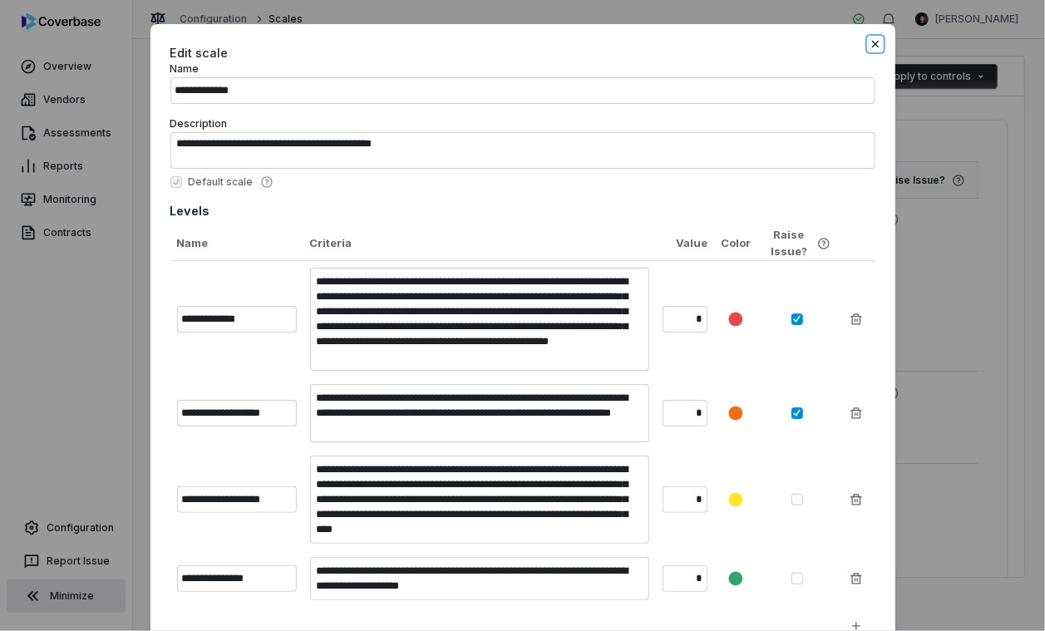
click at [861, 47] on icon "button" at bounding box center [875, 43] width 13 height 13
type textarea "*"
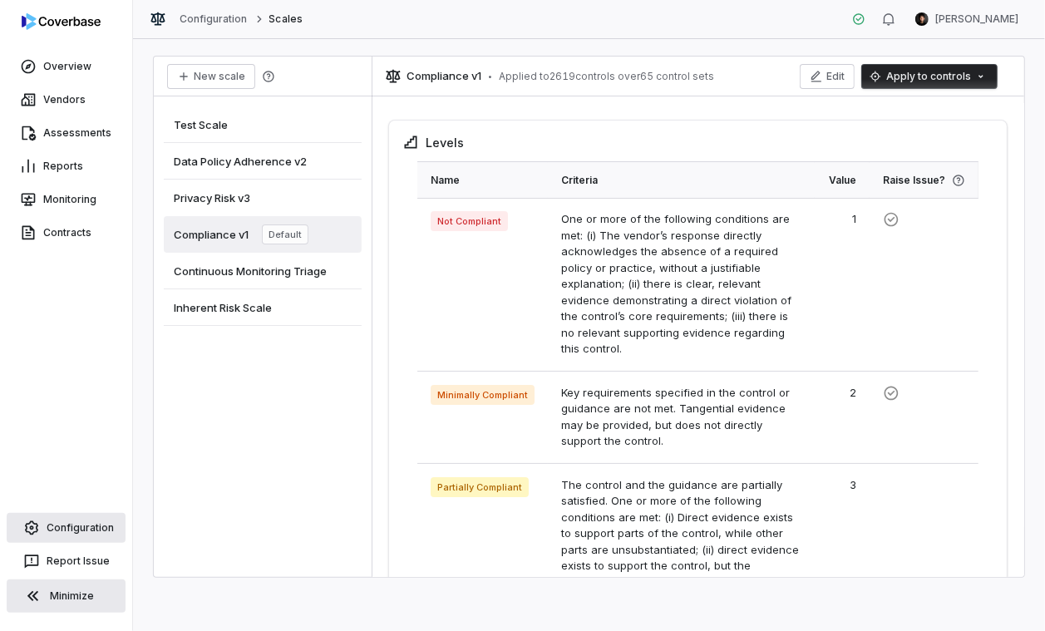
click at [65, 528] on link "Configuration" at bounding box center [66, 528] width 119 height 30
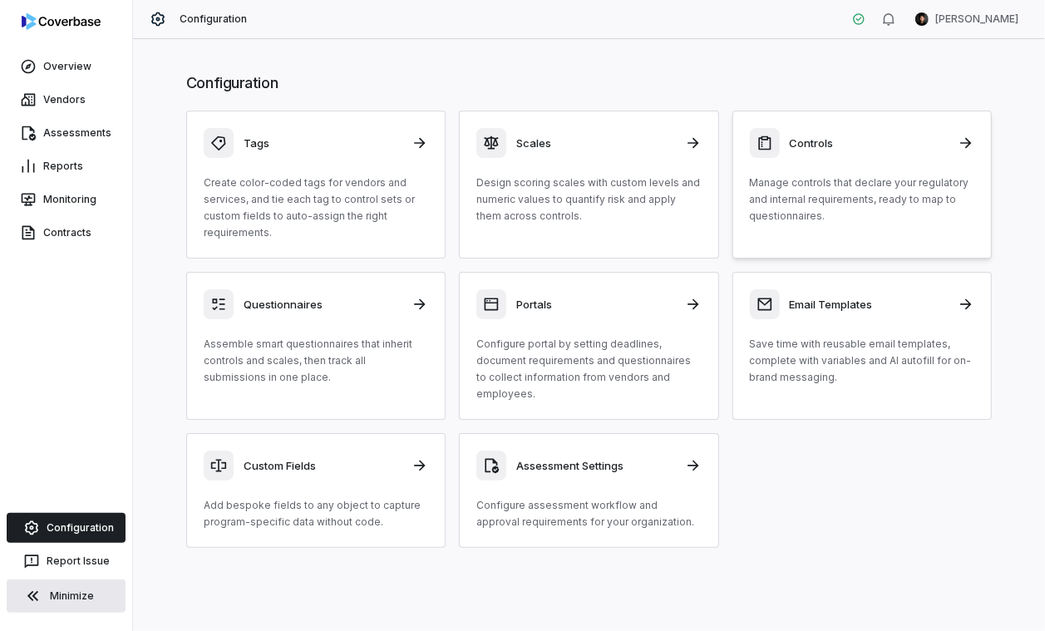
click at [826, 184] on p "Manage controls that declare your regulatory and internal requirements, ready t…" at bounding box center [862, 200] width 224 height 50
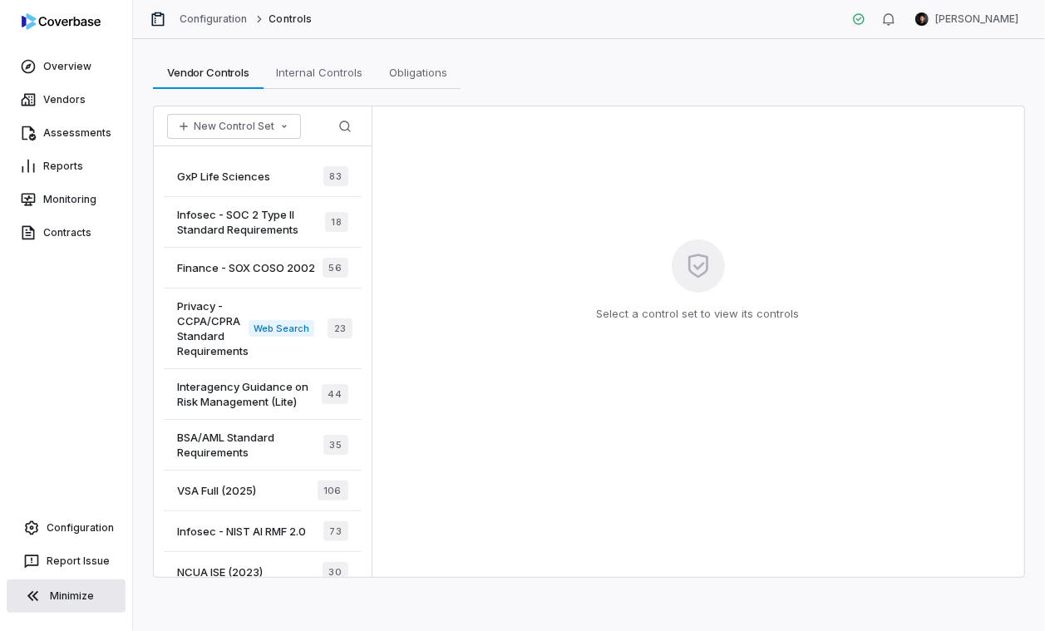
click at [77, 597] on button "Minimize" at bounding box center [66, 596] width 119 height 33
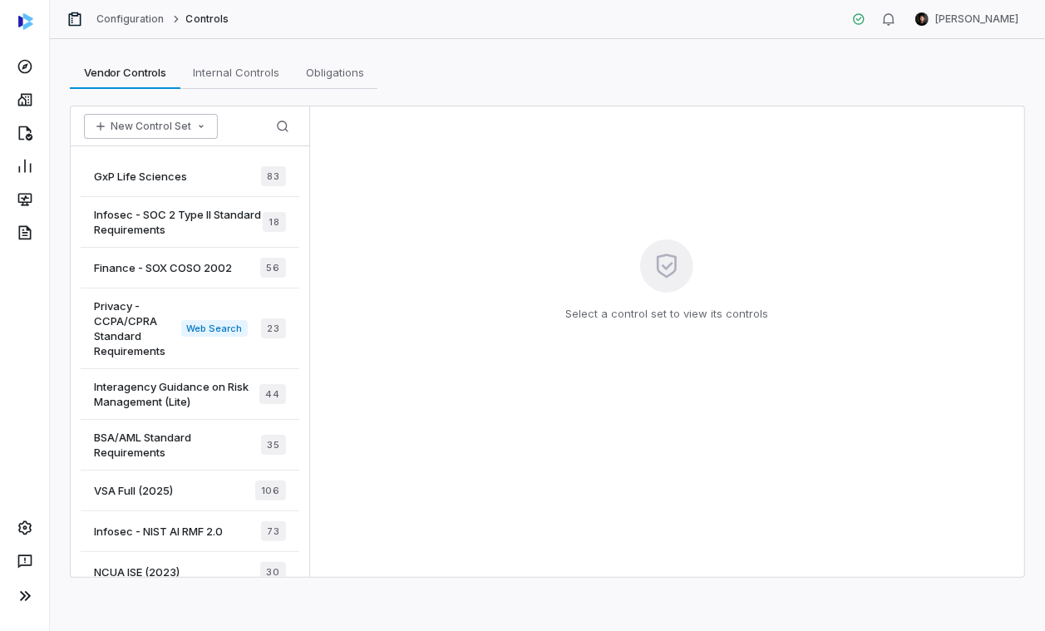
click at [196, 124] on icon "button" at bounding box center [201, 126] width 13 height 13
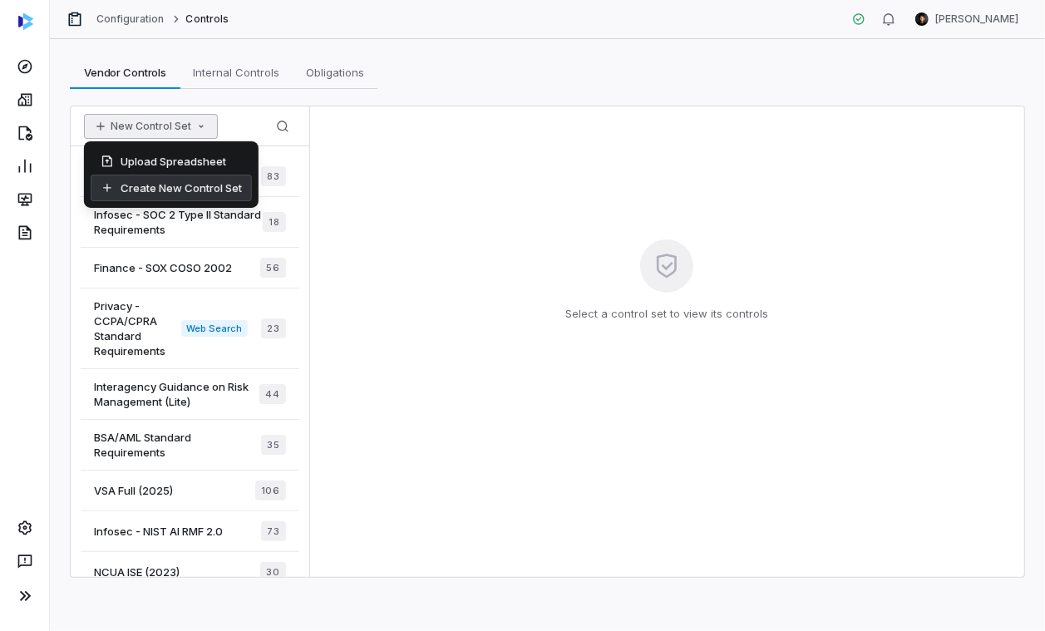
click at [201, 195] on div "Create New Control Set" at bounding box center [171, 188] width 161 height 27
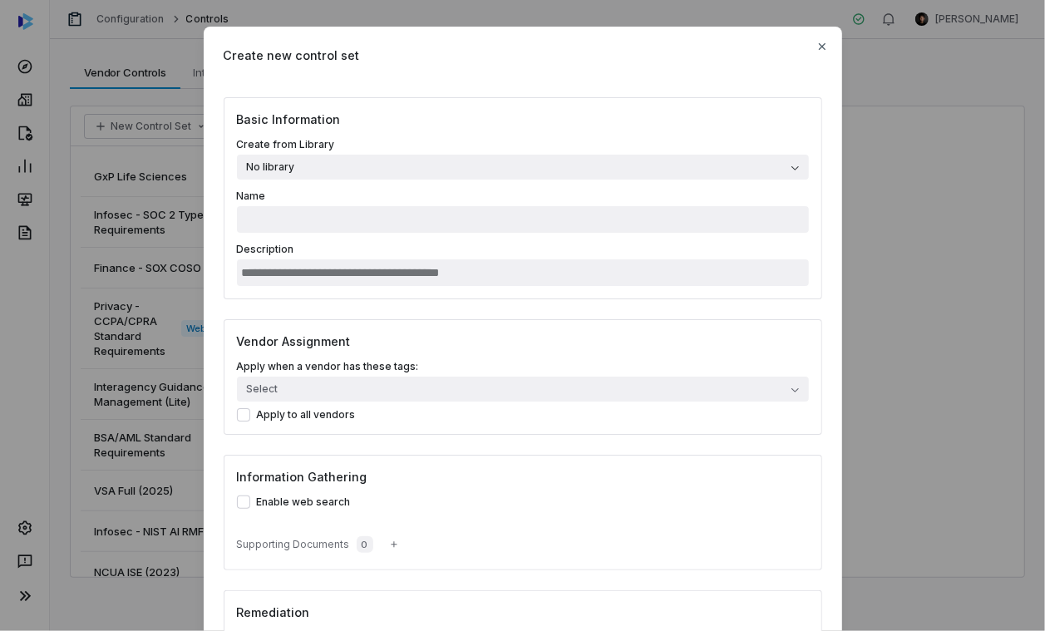
click at [446, 168] on button "No library" at bounding box center [523, 167] width 572 height 25
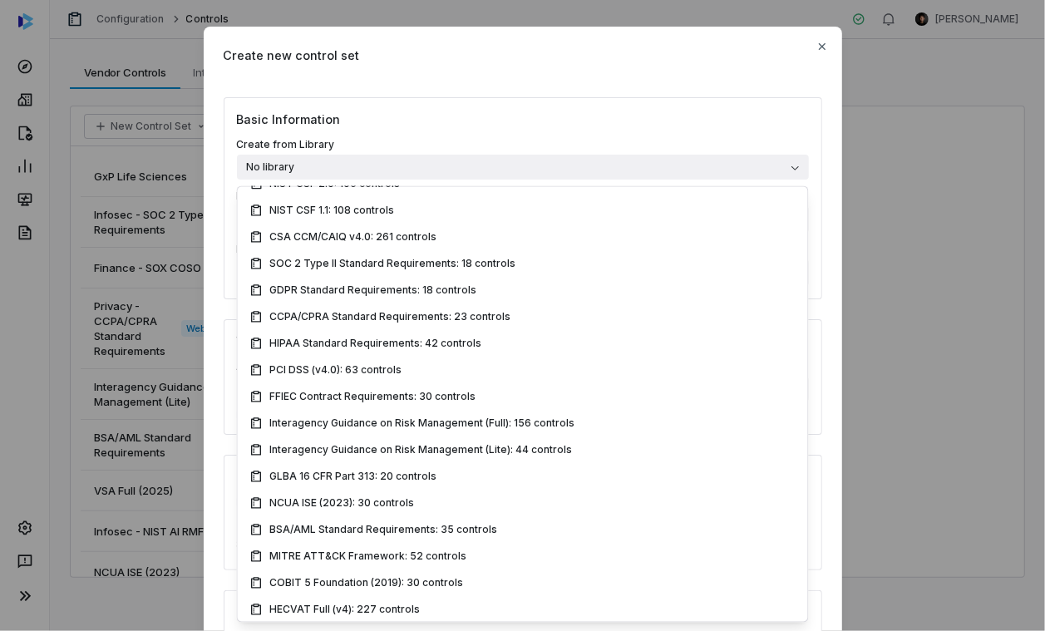
scroll to position [168, 0]
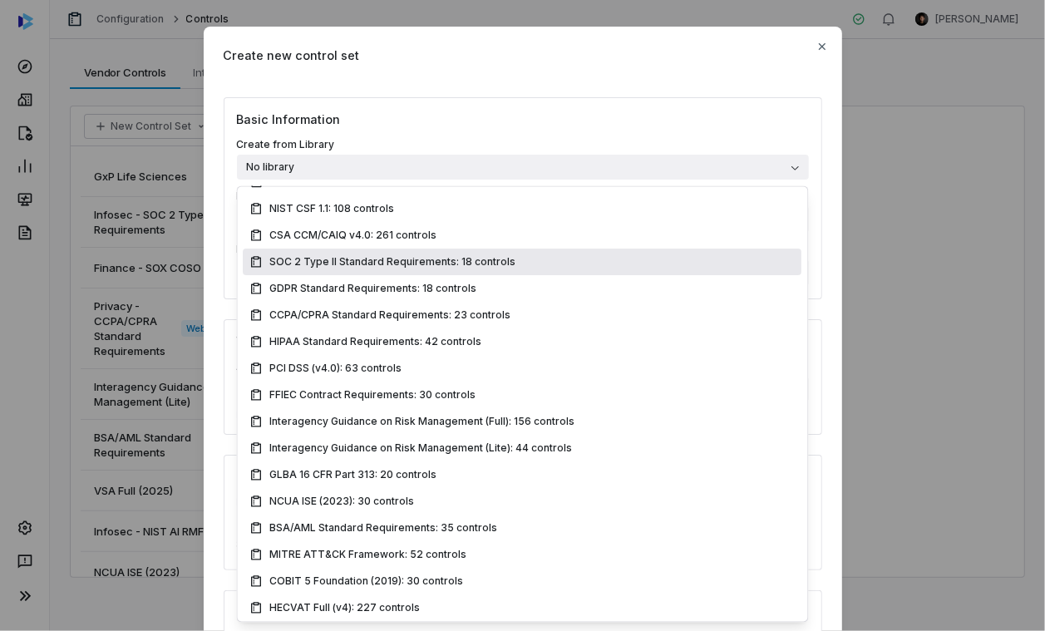
click at [212, 183] on div "Basic Information Create from Library No library Name Description Vendor Assign…" at bounding box center [523, 419] width 639 height 645
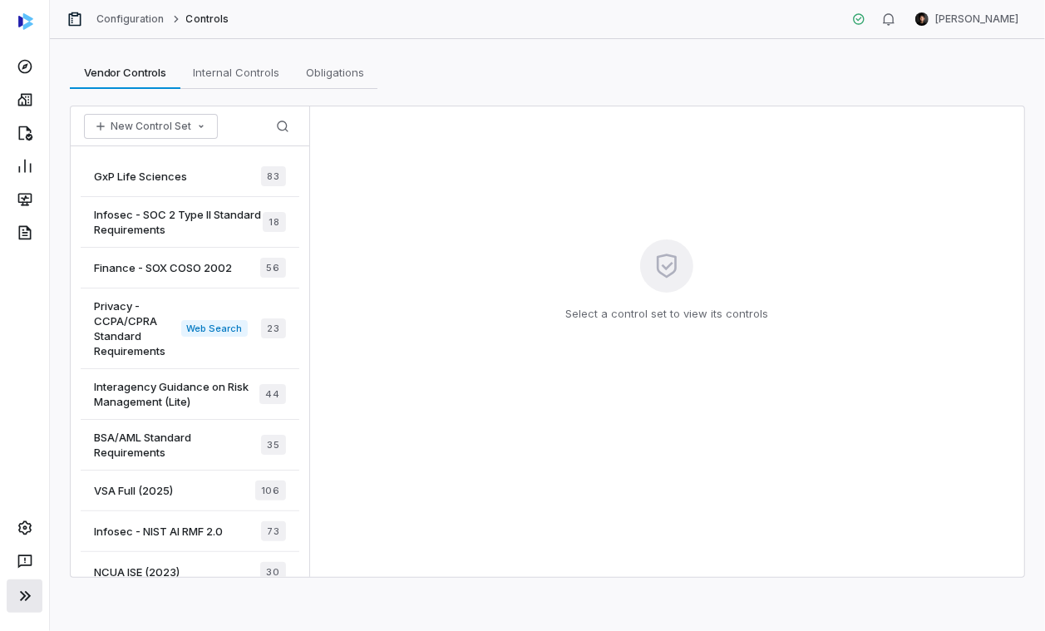
click at [20, 584] on button at bounding box center [25, 596] width 36 height 33
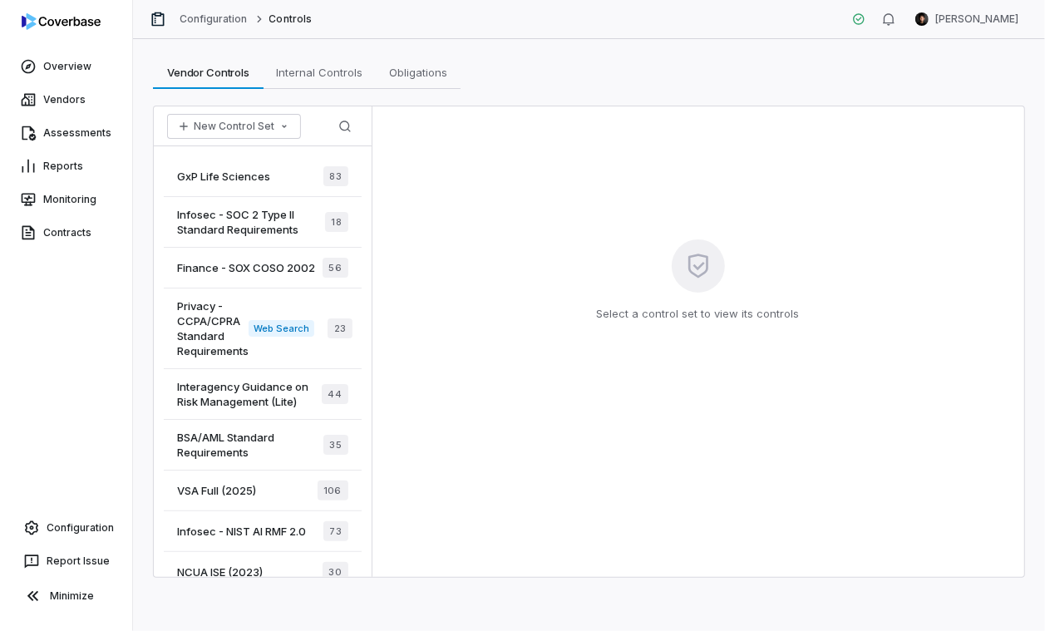
scroll to position [4, 0]
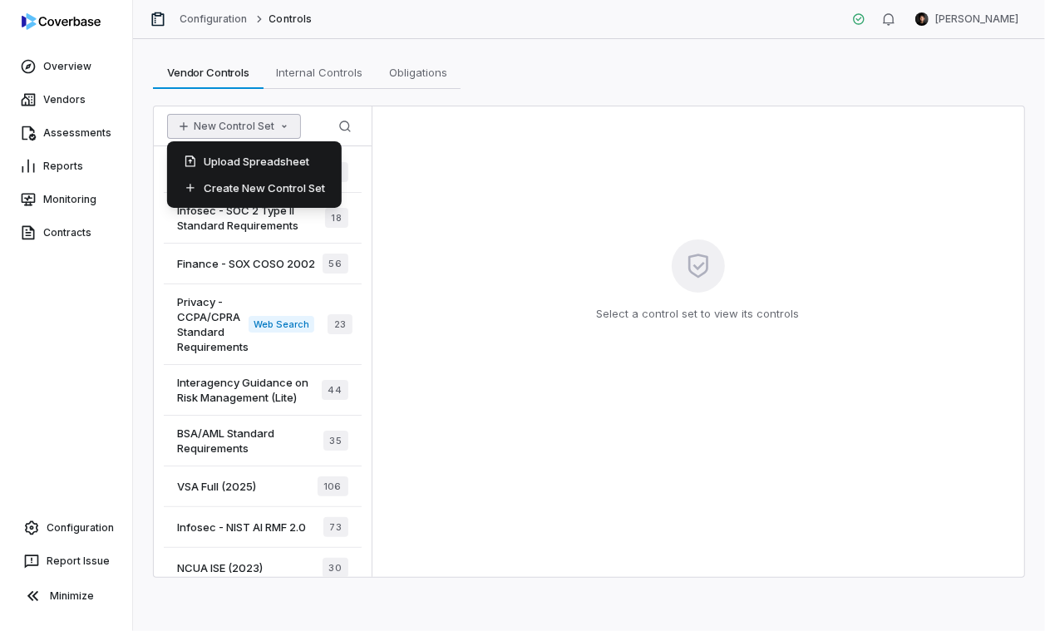
click at [265, 133] on button "New Control Set" at bounding box center [234, 126] width 134 height 25
click at [429, 457] on div "Select a control set to view its controls" at bounding box center [698, 341] width 653 height 471
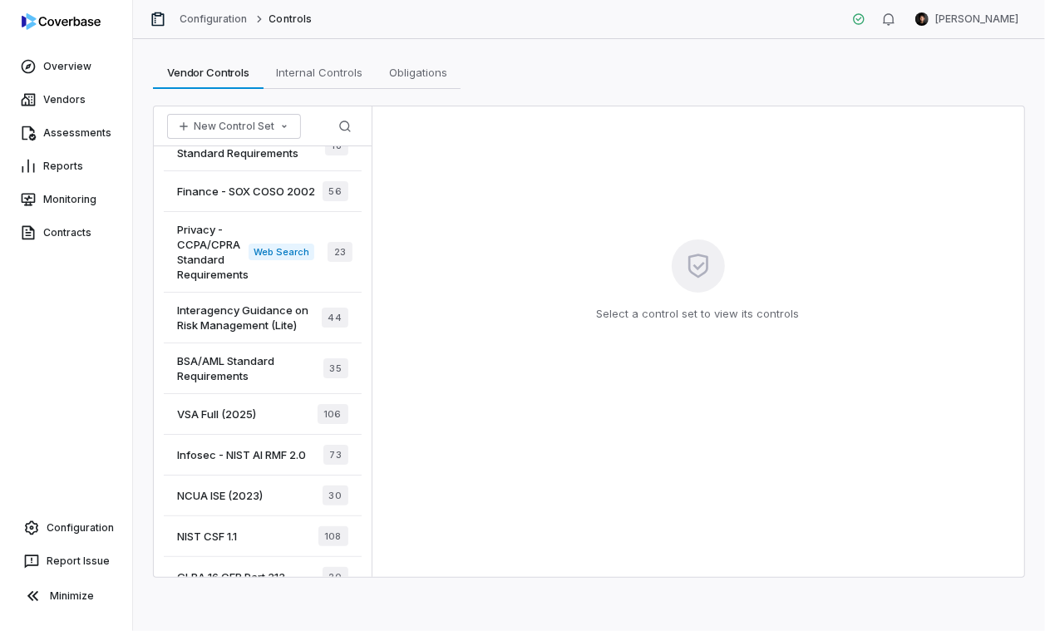
scroll to position [72, 0]
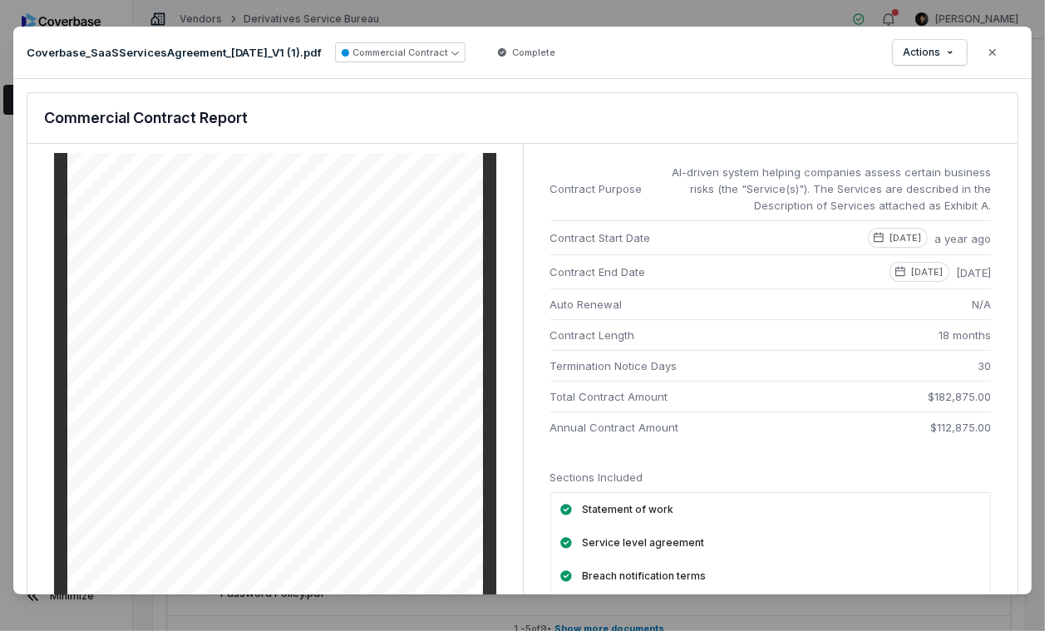
scroll to position [94, 0]
click at [615, 327] on span "Contract Length" at bounding box center [738, 335] width 376 height 17
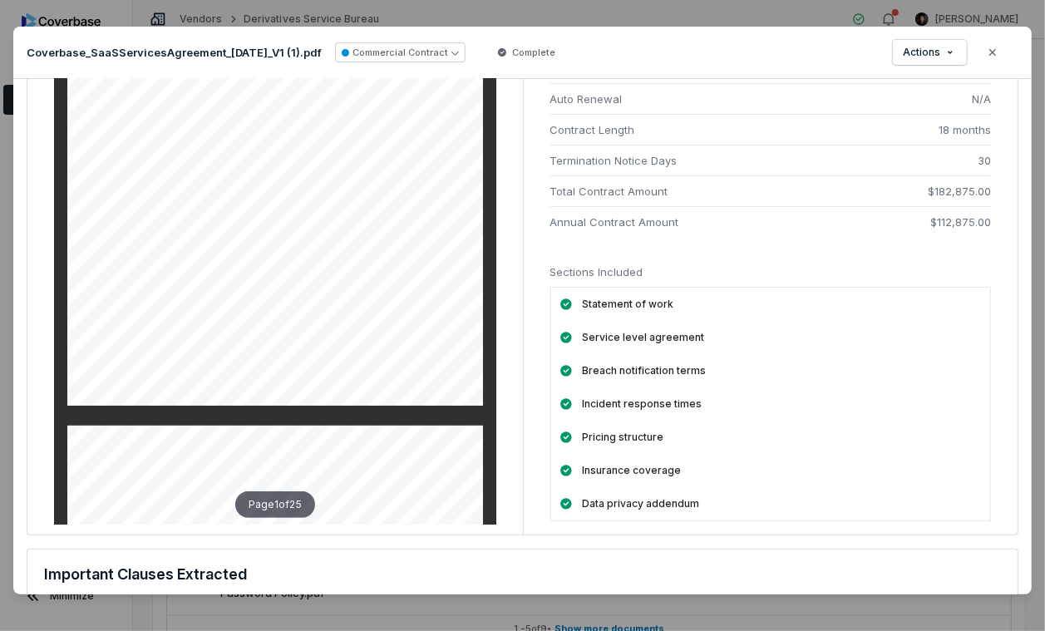
scroll to position [44, 0]
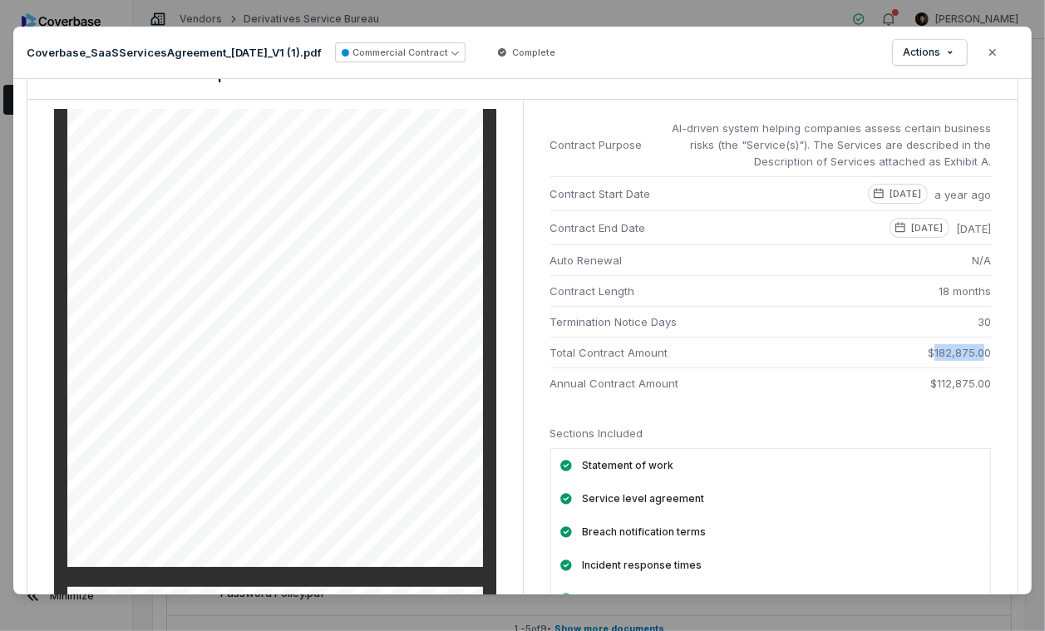
drag, startPoint x: 933, startPoint y: 352, endPoint x: 983, endPoint y: 349, distance: 49.9
click at [861, 349] on span "$182,875.00" at bounding box center [959, 352] width 63 height 17
drag, startPoint x: 904, startPoint y: 368, endPoint x: 829, endPoint y: 106, distance: 273.2
click at [861, 369] on li "Annual Contract Amount $112,875.00" at bounding box center [771, 383] width 442 height 31
